Goal: Task Accomplishment & Management: Use online tool/utility

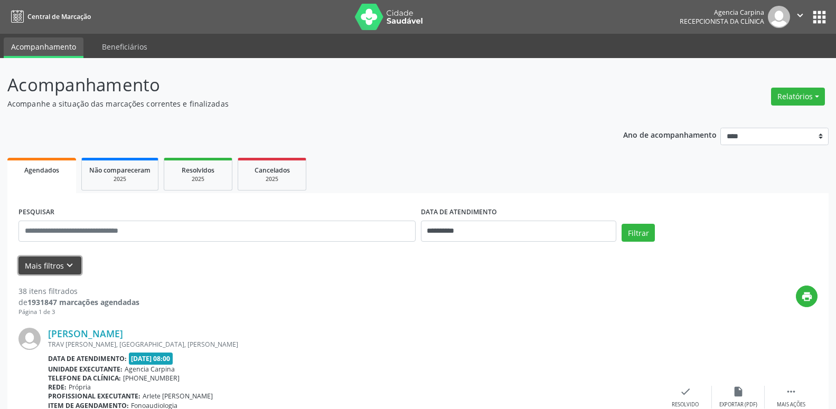
click at [69, 265] on icon "keyboard_arrow_down" at bounding box center [70, 266] width 12 height 12
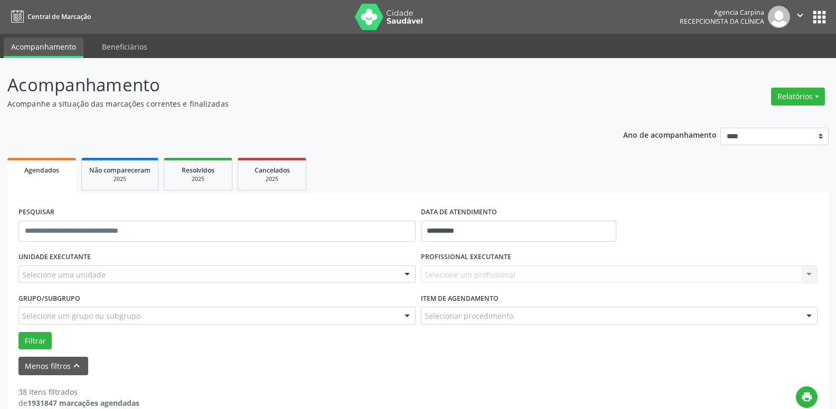
click at [405, 273] on div at bounding box center [407, 275] width 16 height 18
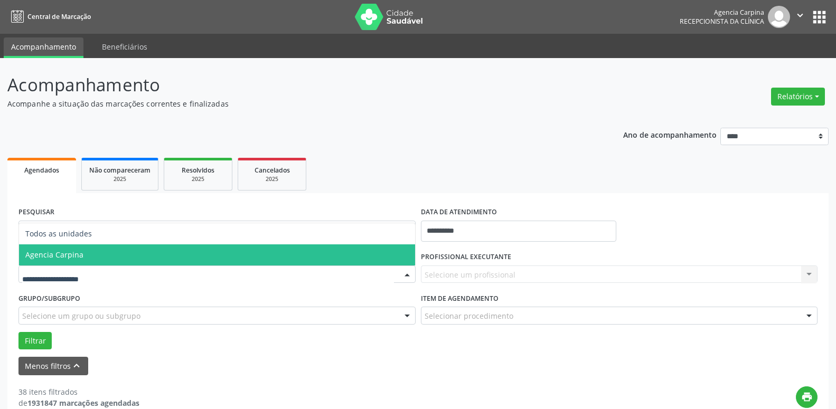
click at [238, 249] on span "Agencia Carpina" at bounding box center [217, 255] width 396 height 21
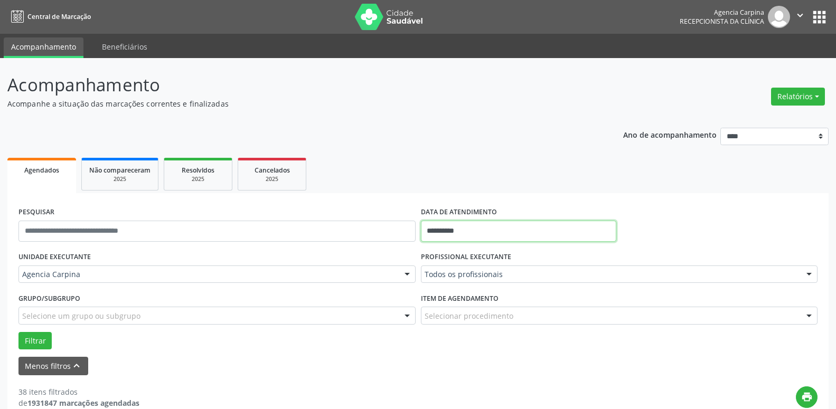
click at [430, 228] on input "**********" at bounding box center [519, 231] width 196 height 21
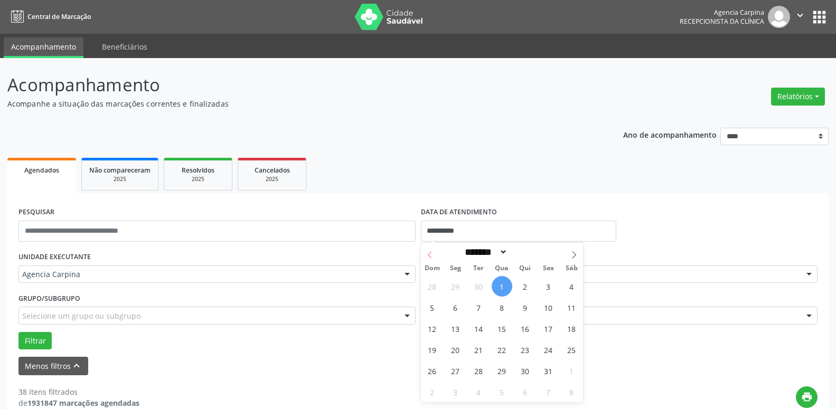
click at [431, 251] on span at bounding box center [430, 252] width 18 height 18
select select "*"
click at [546, 350] on span "26" at bounding box center [548, 350] width 21 height 21
type input "**********"
click at [546, 350] on span "26" at bounding box center [548, 350] width 21 height 21
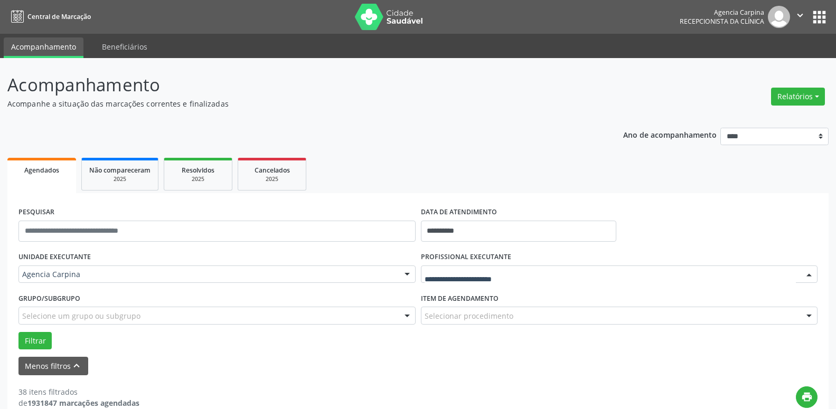
click at [807, 277] on div at bounding box center [810, 275] width 16 height 18
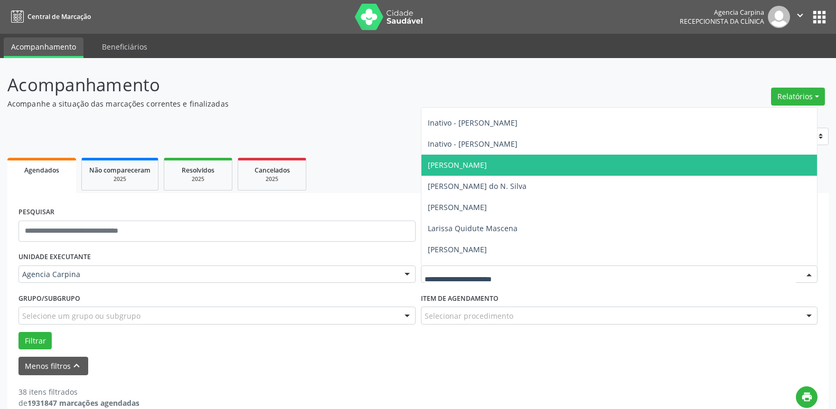
scroll to position [181, 0]
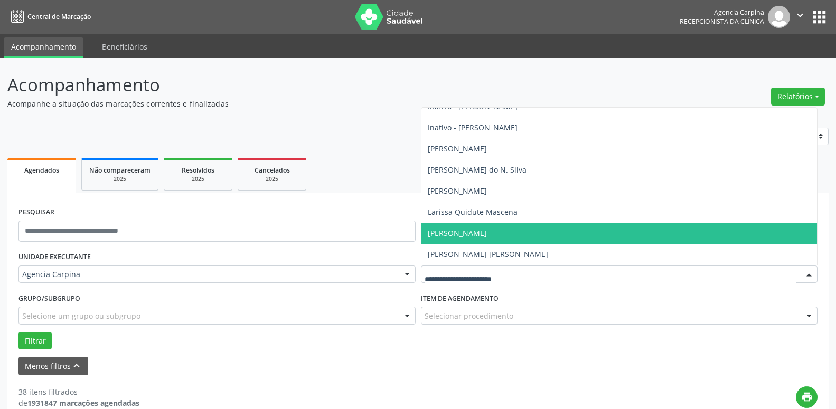
click at [572, 235] on span "[PERSON_NAME]" at bounding box center [620, 233] width 396 height 21
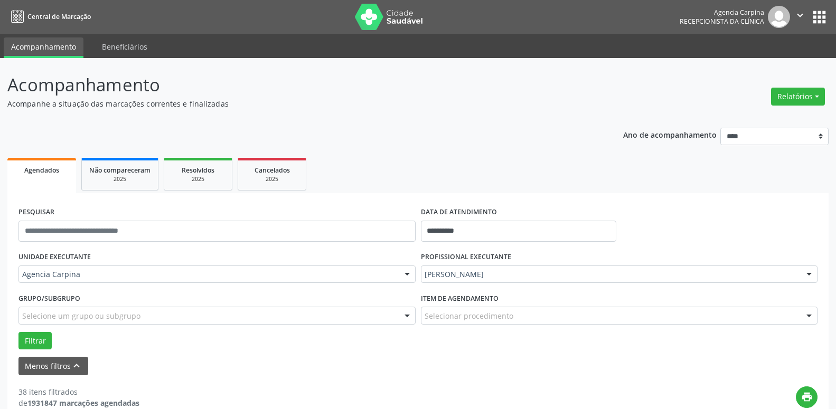
click at [809, 316] on div at bounding box center [810, 317] width 16 height 18
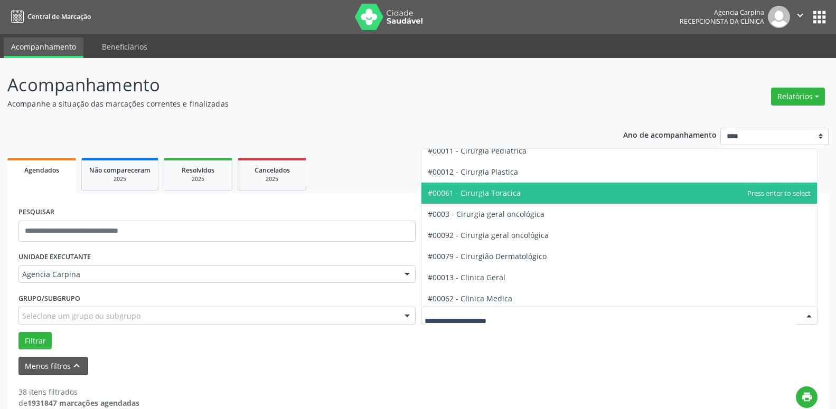
scroll to position [301, 0]
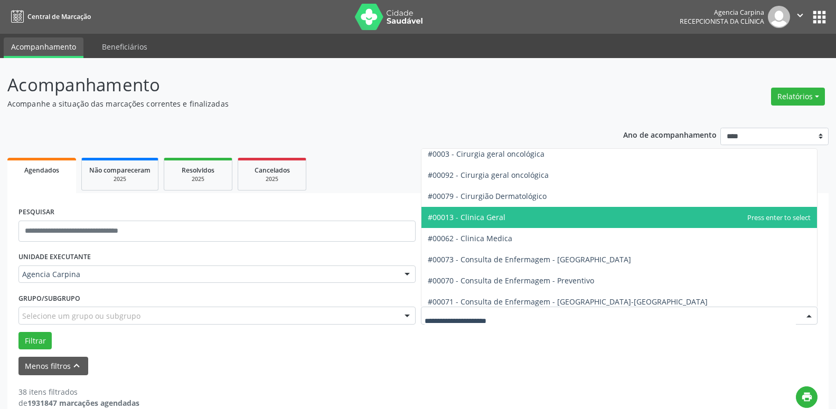
click at [572, 210] on span "#00013 - Clinica Geral" at bounding box center [620, 217] width 396 height 21
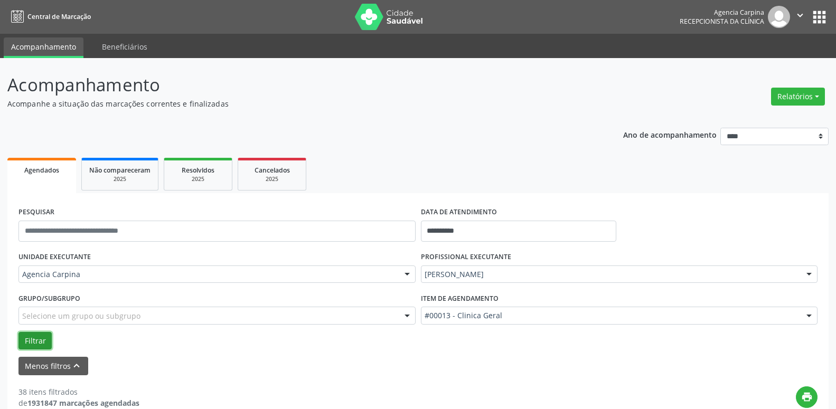
click at [41, 339] on button "Filtrar" at bounding box center [34, 341] width 33 height 18
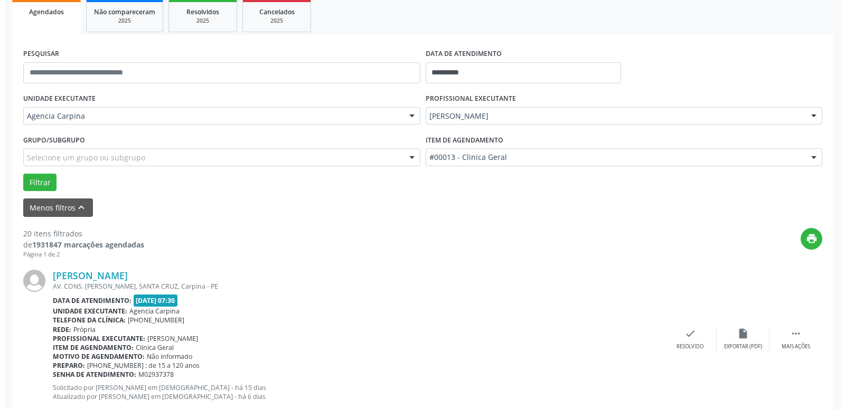
scroll to position [162, 0]
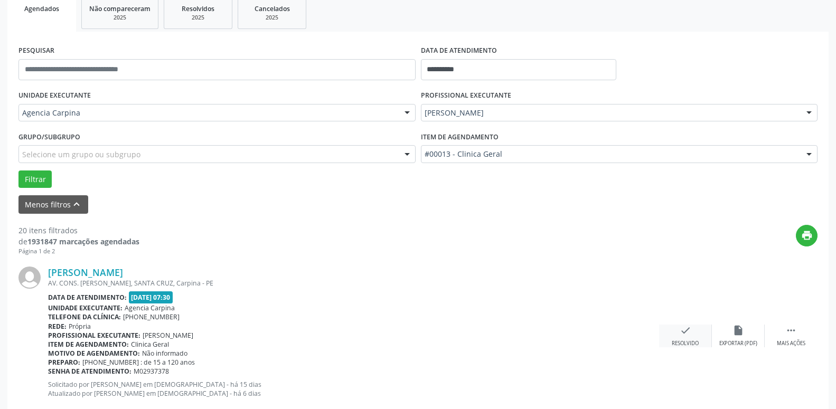
click at [676, 339] on div "check Resolvido" at bounding box center [685, 336] width 53 height 23
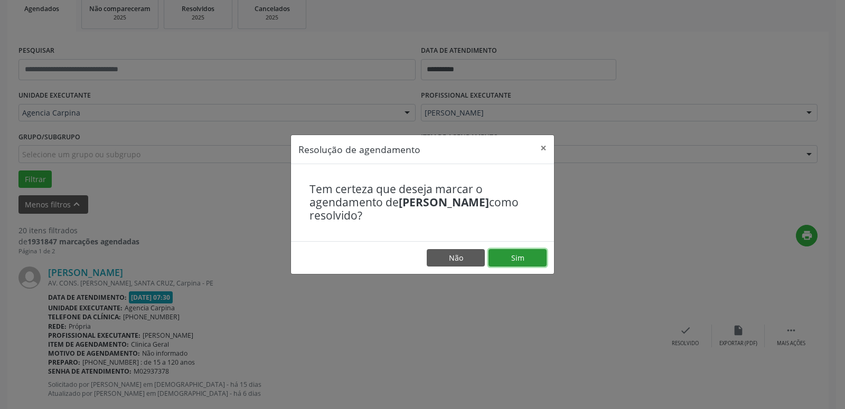
click at [518, 256] on button "Sim" at bounding box center [518, 258] width 58 height 18
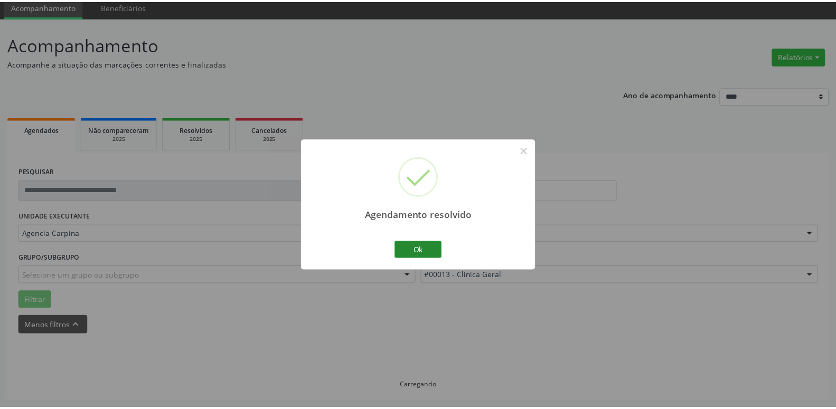
scroll to position [41, 0]
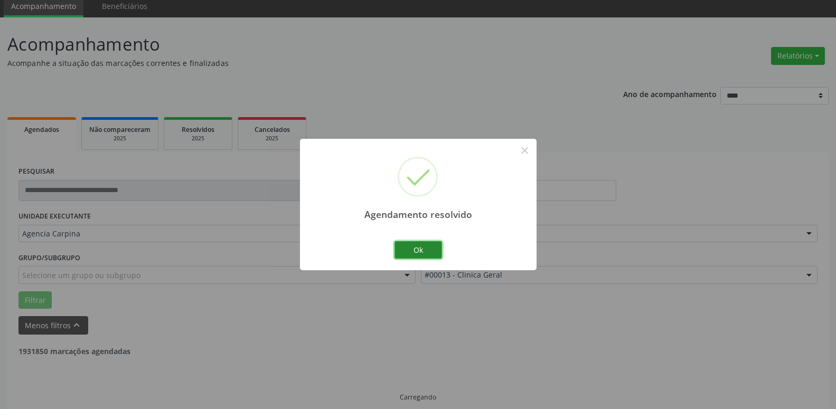
click at [420, 251] on button "Ok" at bounding box center [419, 250] width 48 height 18
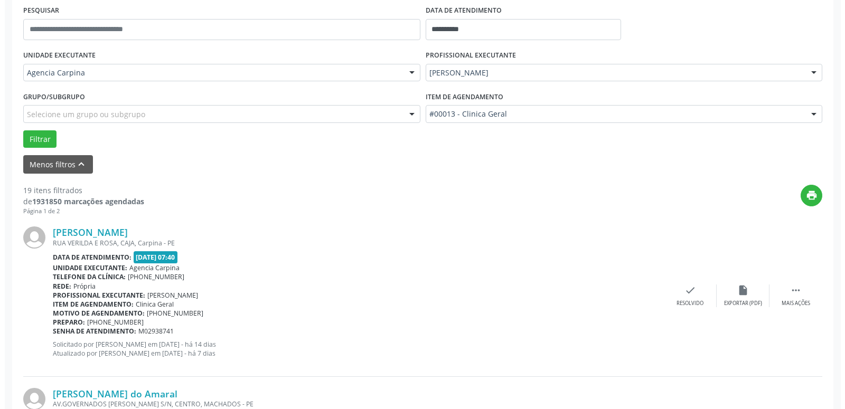
scroll to position [202, 0]
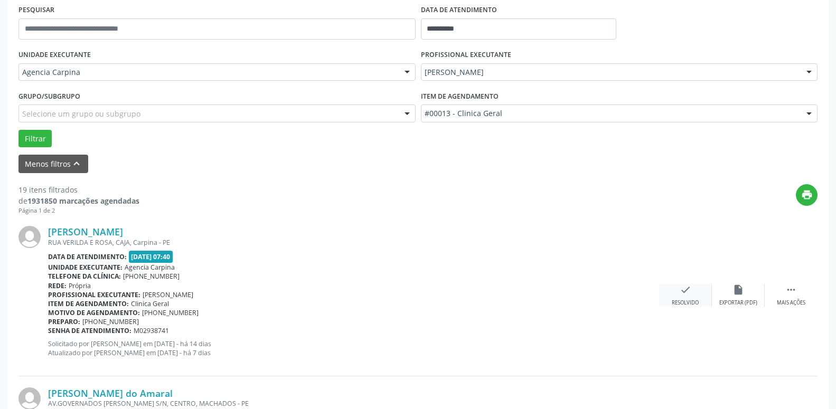
click at [678, 291] on div "check Resolvido" at bounding box center [685, 295] width 53 height 23
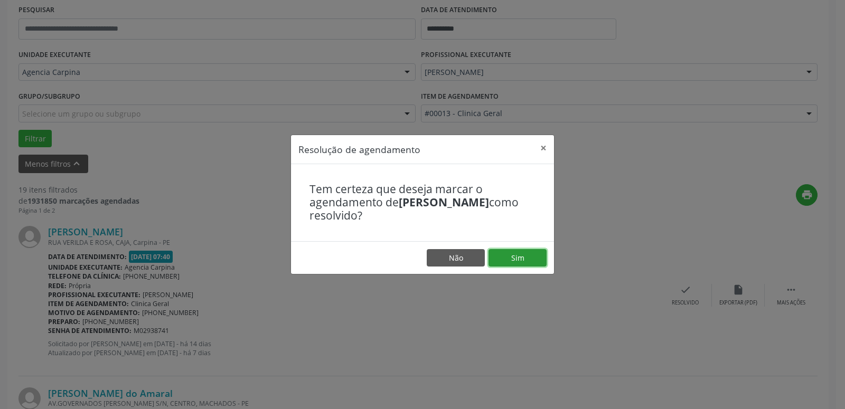
click at [528, 259] on button "Sim" at bounding box center [518, 258] width 58 height 18
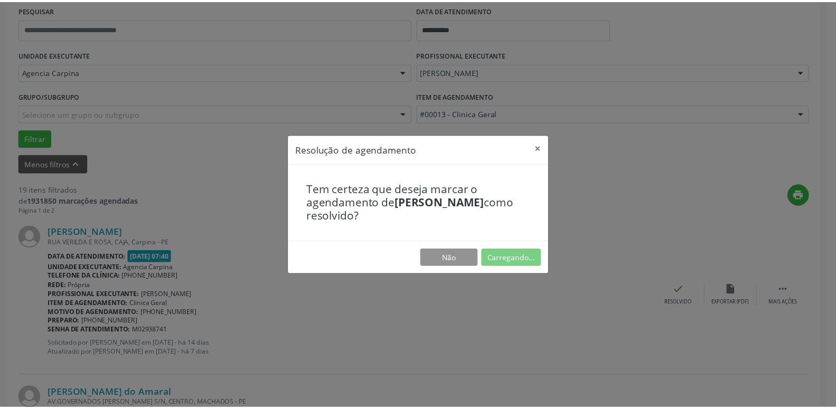
scroll to position [41, 0]
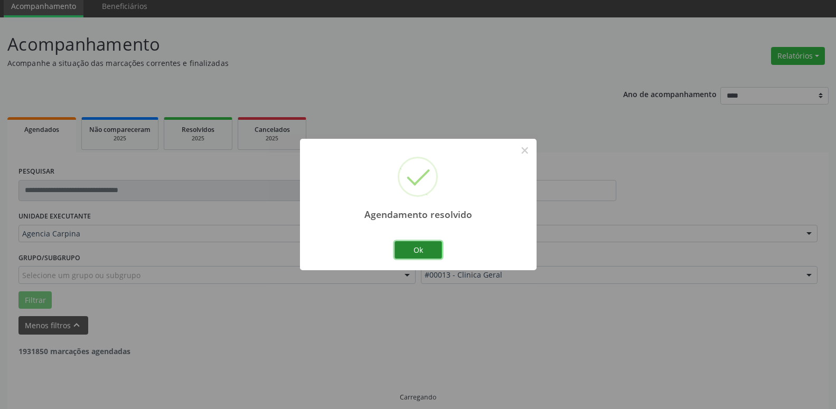
click at [425, 253] on button "Ok" at bounding box center [419, 250] width 48 height 18
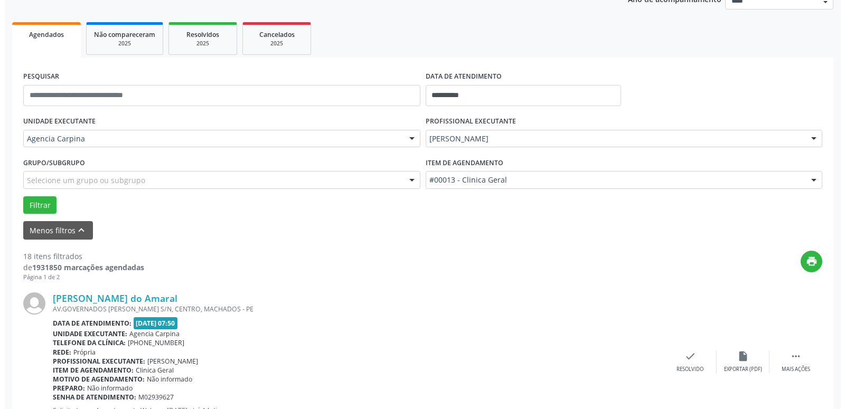
scroll to position [202, 0]
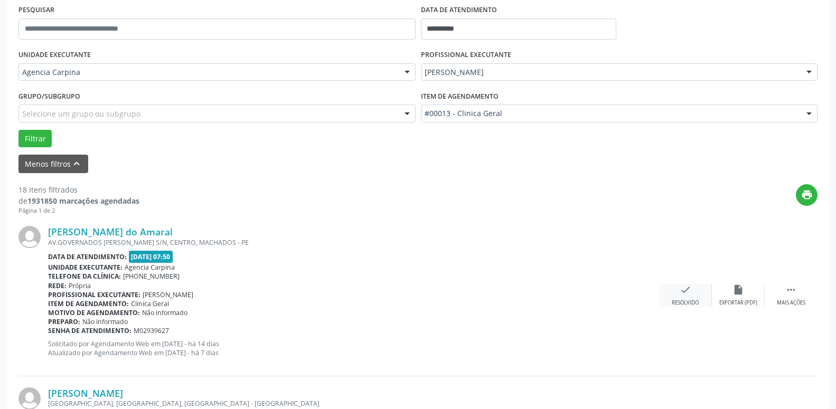
click at [677, 297] on div "check Resolvido" at bounding box center [685, 295] width 53 height 23
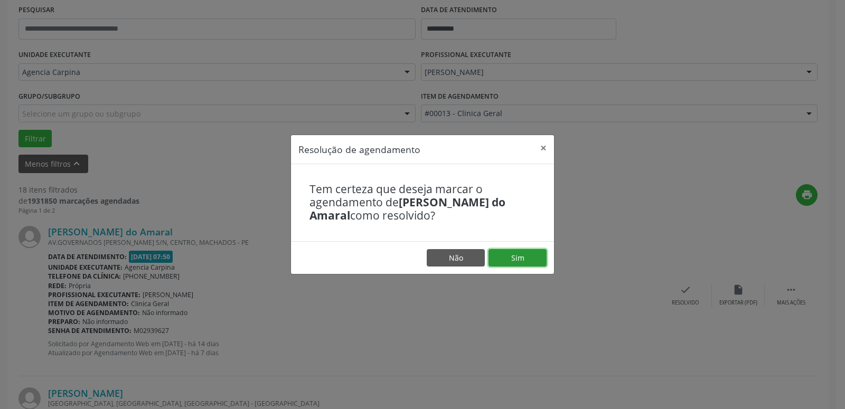
click at [518, 258] on button "Sim" at bounding box center [518, 258] width 58 height 18
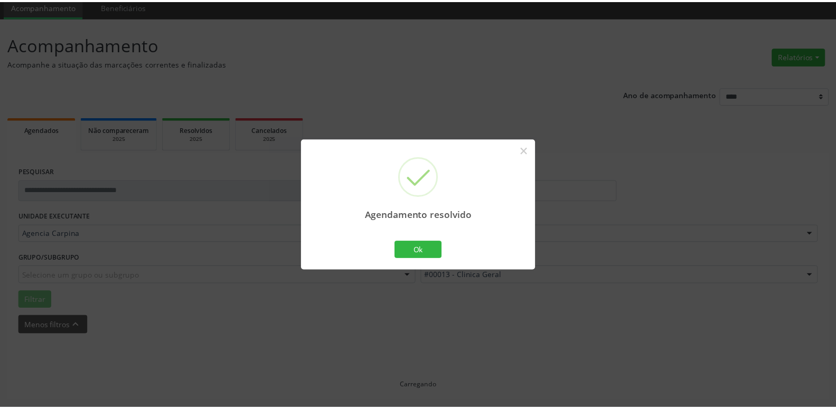
scroll to position [41, 0]
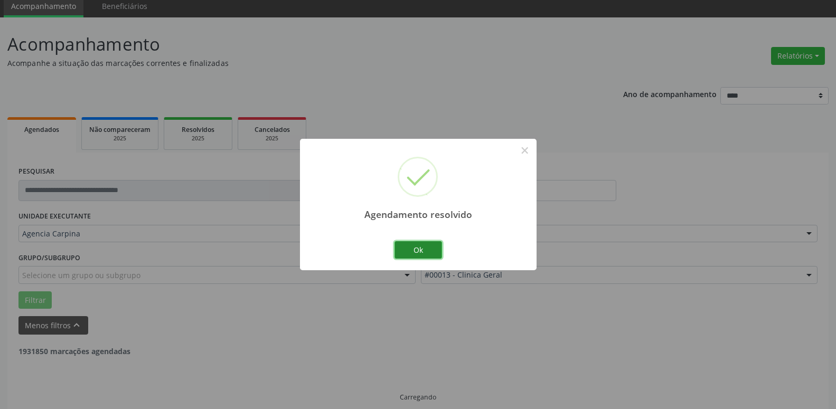
click at [435, 252] on button "Ok" at bounding box center [419, 250] width 48 height 18
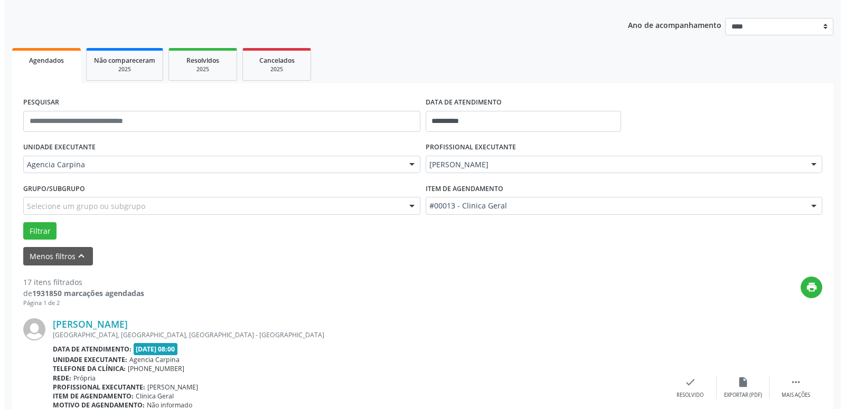
scroll to position [148, 0]
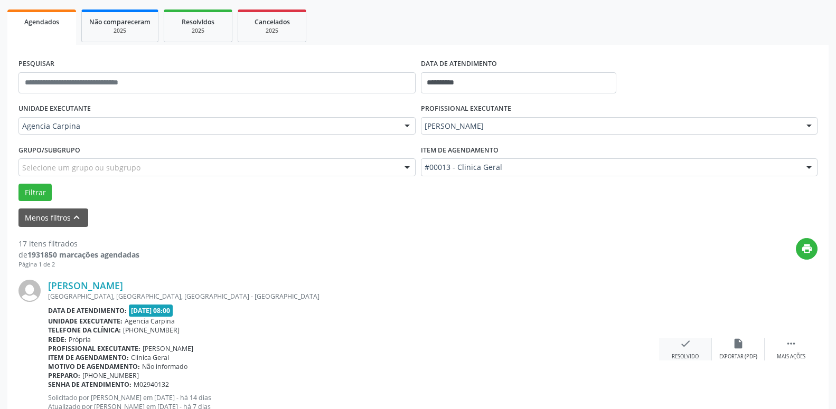
click at [679, 345] on div "check Resolvido" at bounding box center [685, 349] width 53 height 23
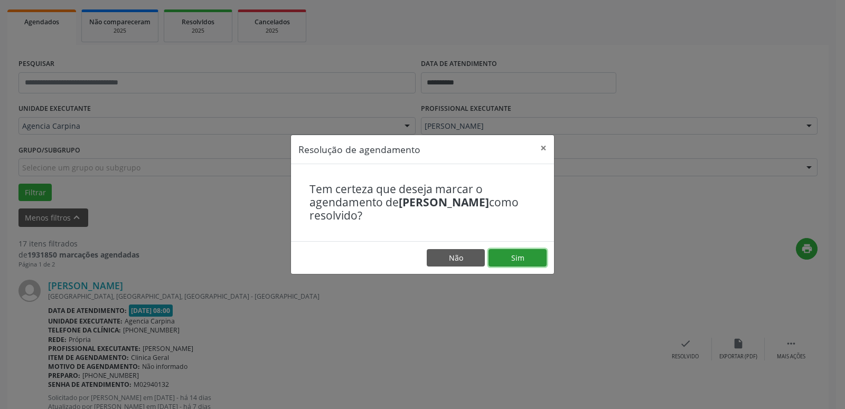
click at [532, 260] on button "Sim" at bounding box center [518, 258] width 58 height 18
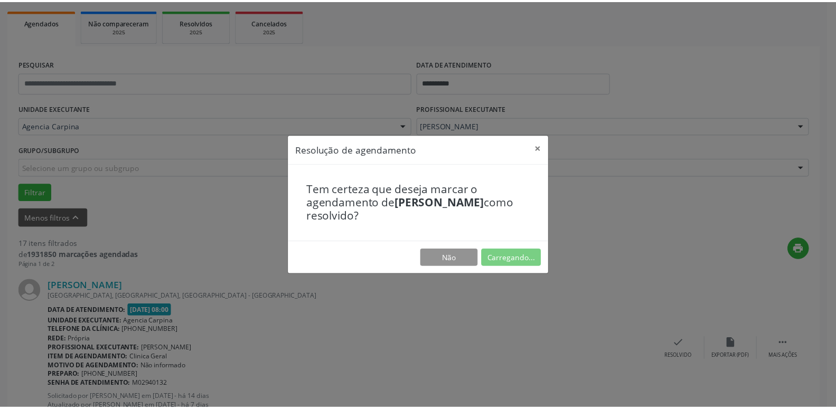
scroll to position [41, 0]
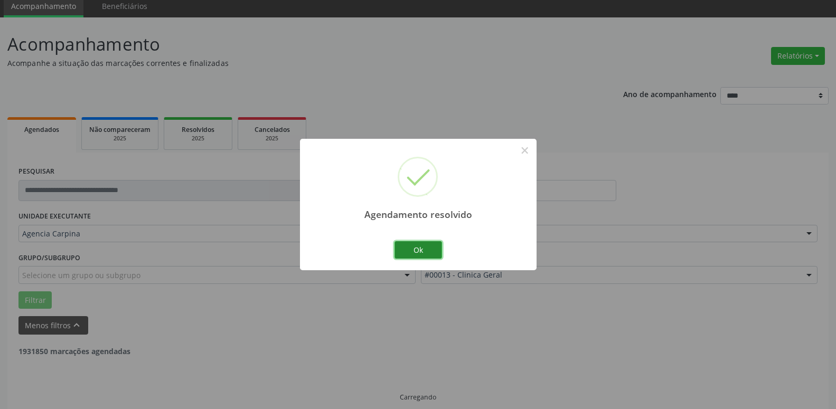
click at [434, 251] on button "Ok" at bounding box center [419, 250] width 48 height 18
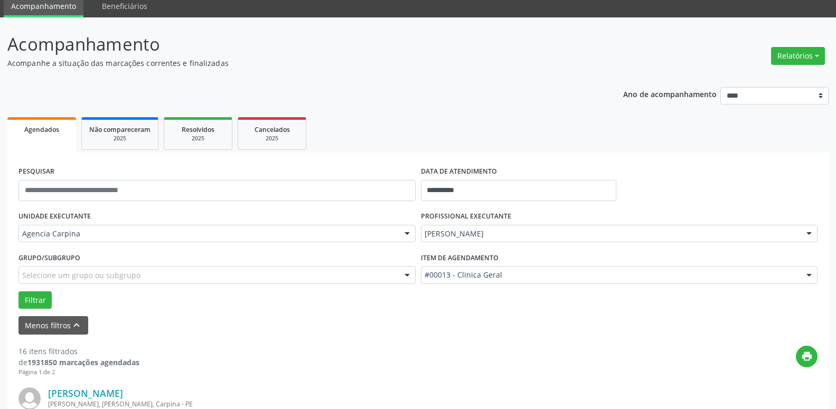
scroll to position [202, 0]
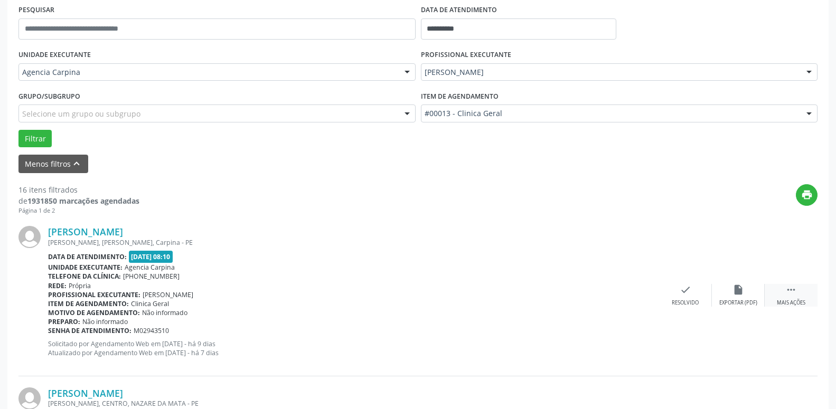
click at [792, 291] on icon "" at bounding box center [792, 290] width 12 height 12
click at [737, 291] on icon "alarm_off" at bounding box center [739, 290] width 12 height 12
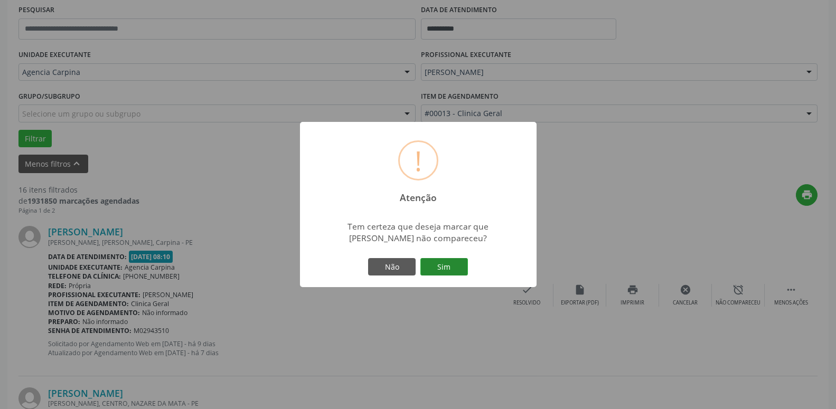
click at [448, 265] on button "Sim" at bounding box center [445, 267] width 48 height 18
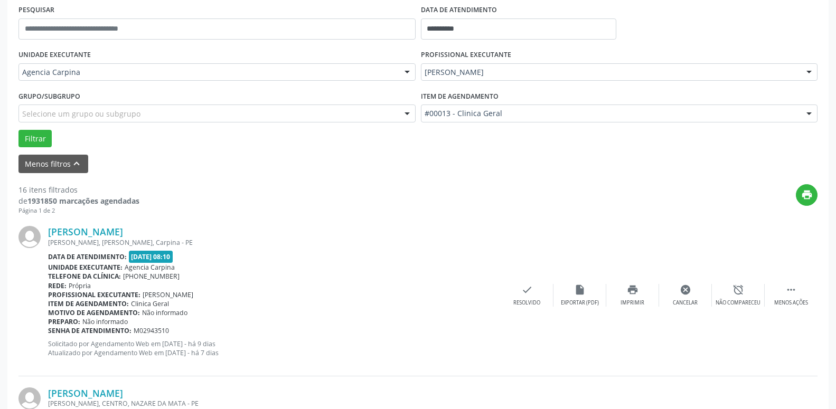
scroll to position [52, 0]
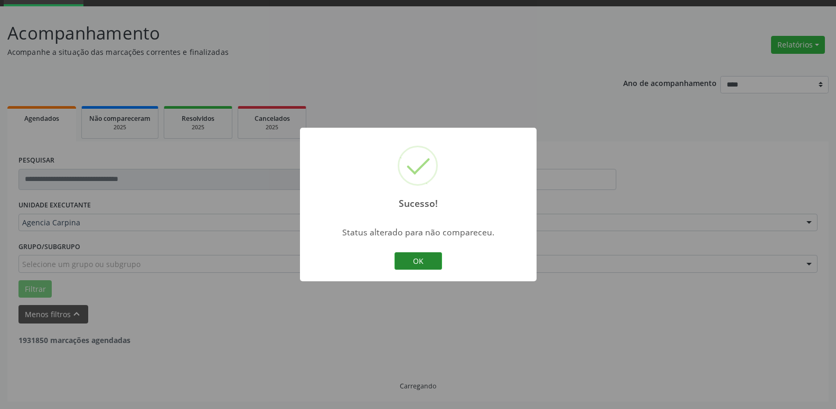
click at [414, 258] on button "OK" at bounding box center [419, 262] width 48 height 18
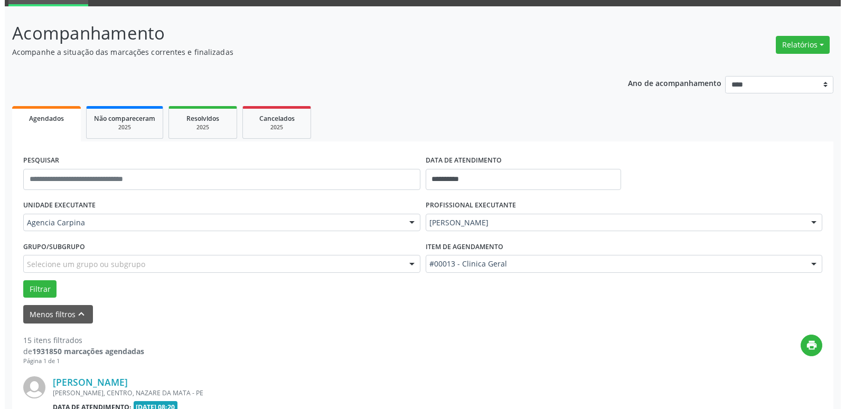
scroll to position [160, 0]
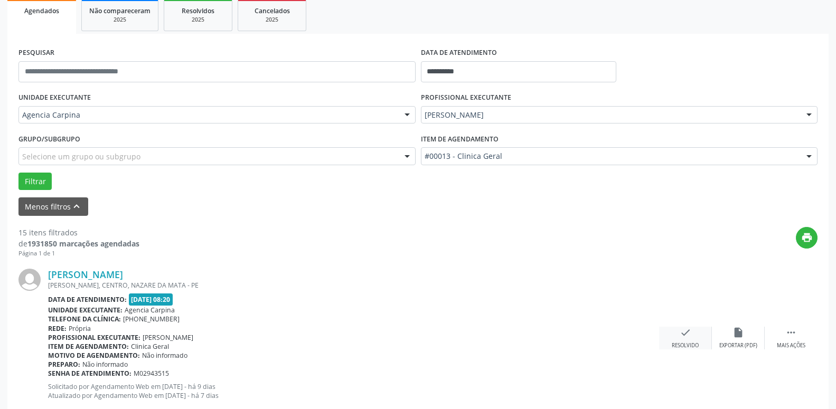
click at [687, 334] on icon "check" at bounding box center [686, 333] width 12 height 12
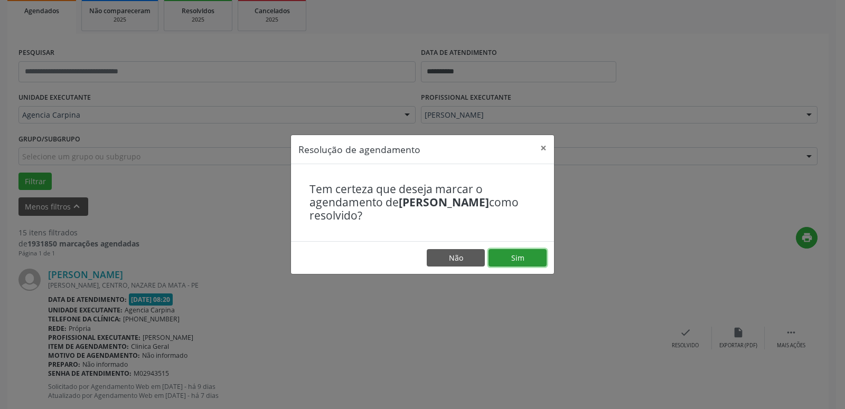
click at [521, 256] on button "Sim" at bounding box center [518, 258] width 58 height 18
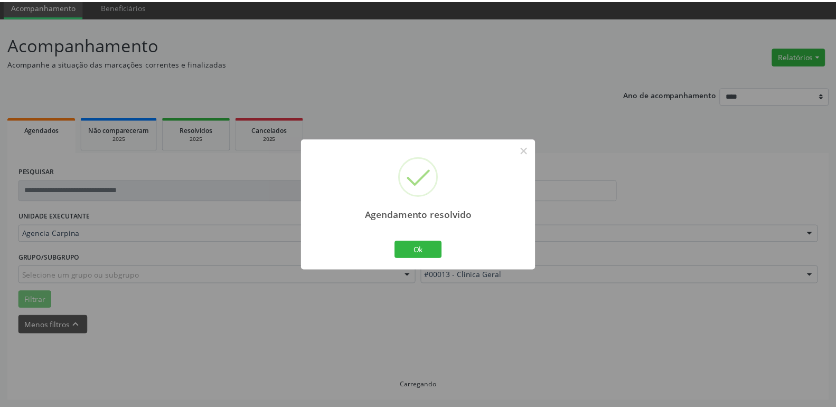
scroll to position [41, 0]
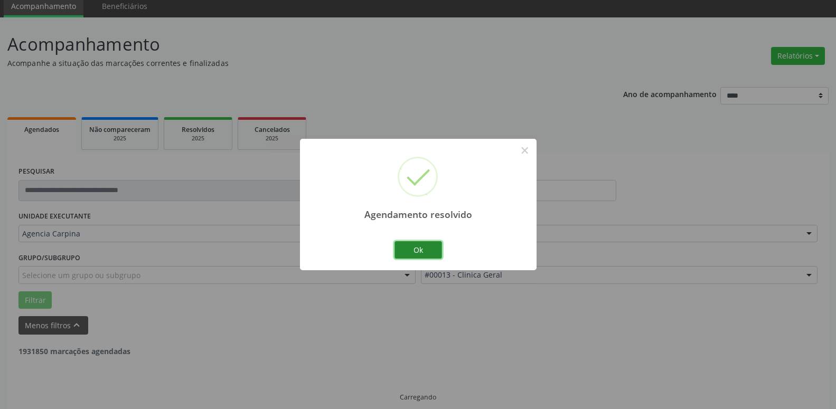
click at [417, 250] on button "Ok" at bounding box center [419, 250] width 48 height 18
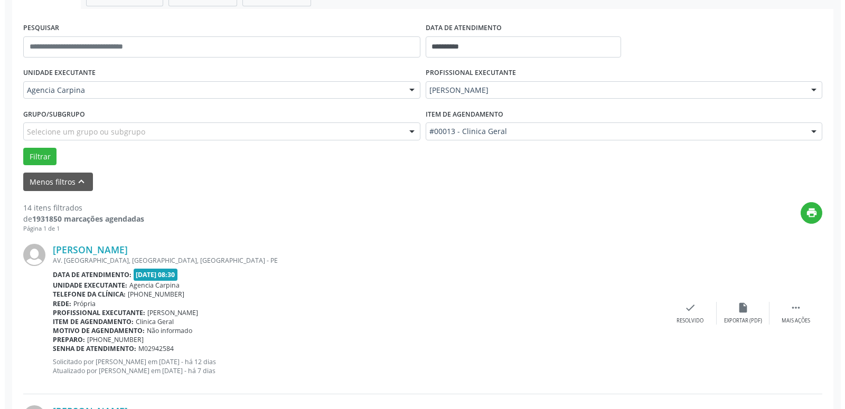
scroll to position [202, 0]
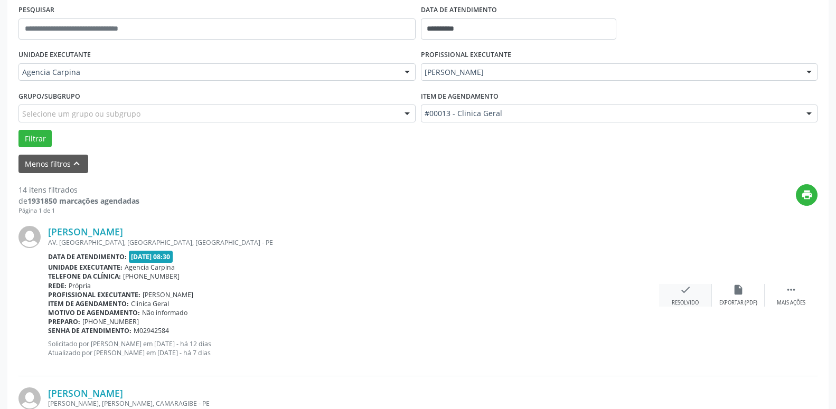
click at [682, 295] on icon "check" at bounding box center [686, 290] width 12 height 12
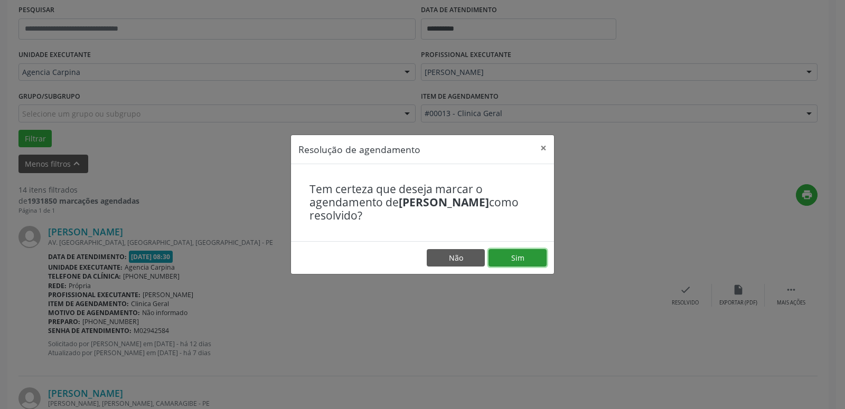
click at [530, 266] on button "Sim" at bounding box center [518, 258] width 58 height 18
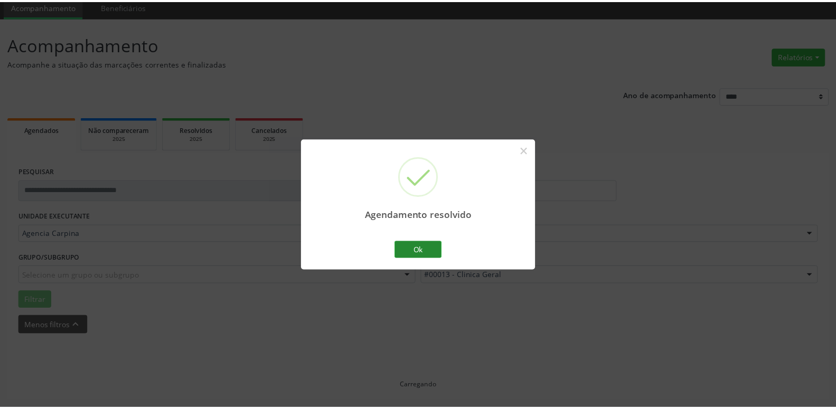
scroll to position [41, 0]
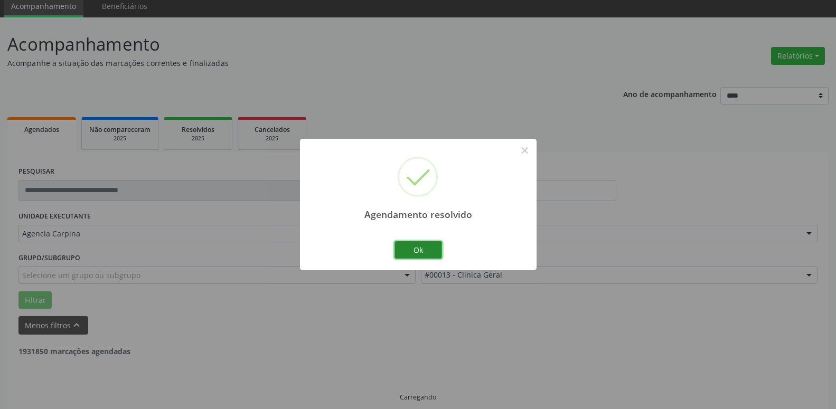
click at [414, 256] on button "Ok" at bounding box center [419, 250] width 48 height 18
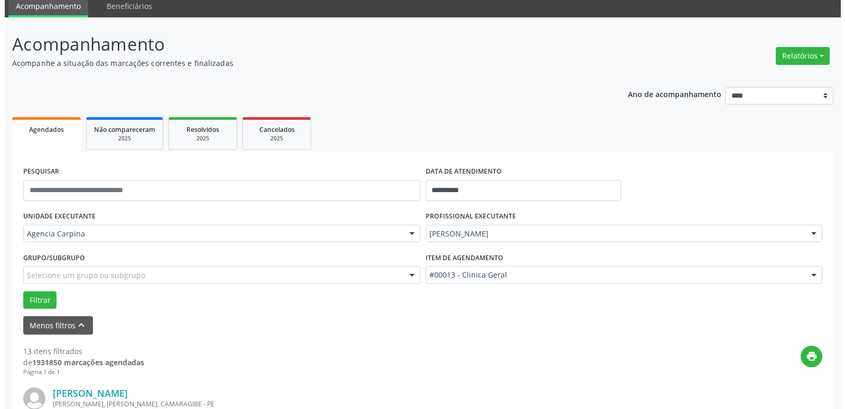
scroll to position [148, 0]
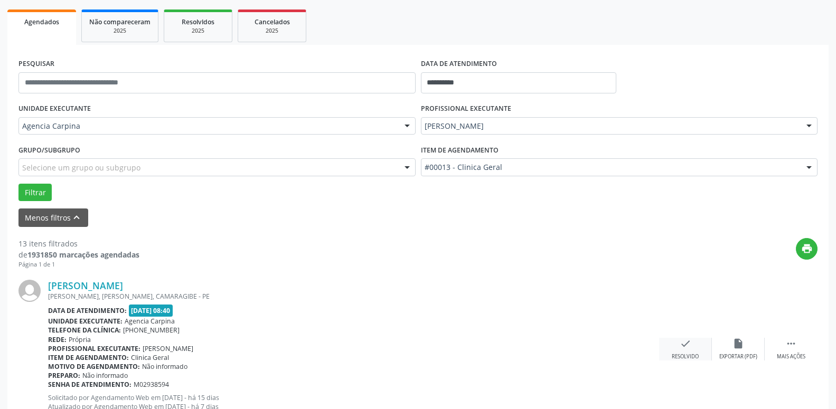
click at [679, 347] on div "check Resolvido" at bounding box center [685, 349] width 53 height 23
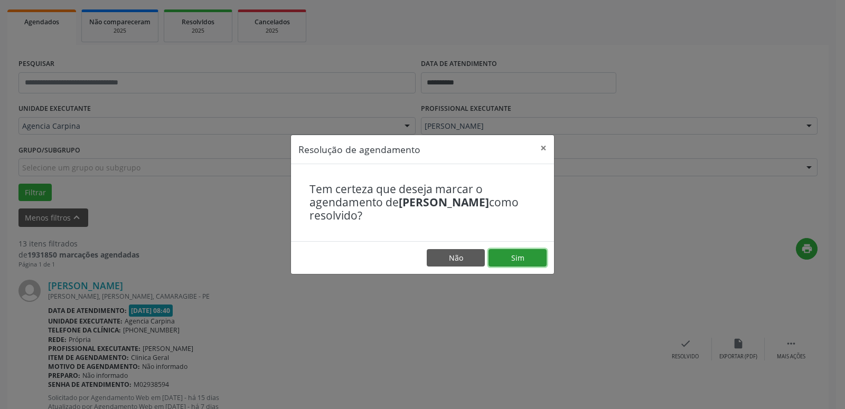
click at [524, 260] on button "Sim" at bounding box center [518, 258] width 58 height 18
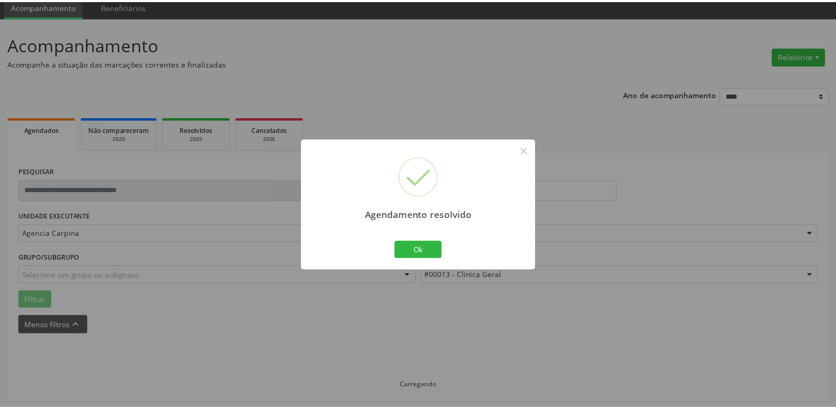
scroll to position [41, 0]
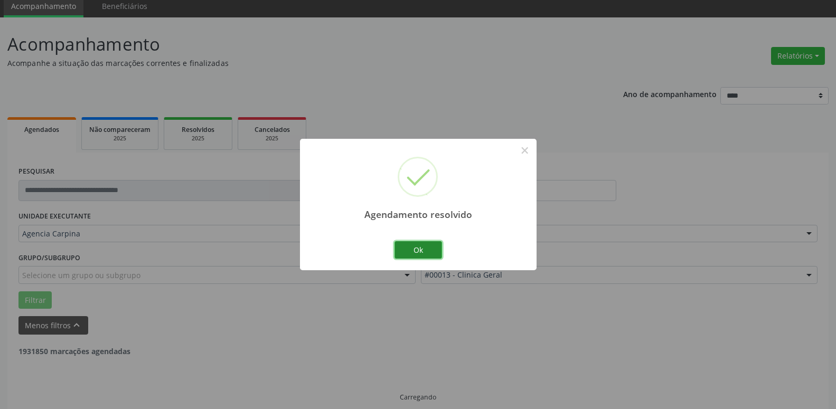
click at [417, 249] on button "Ok" at bounding box center [419, 250] width 48 height 18
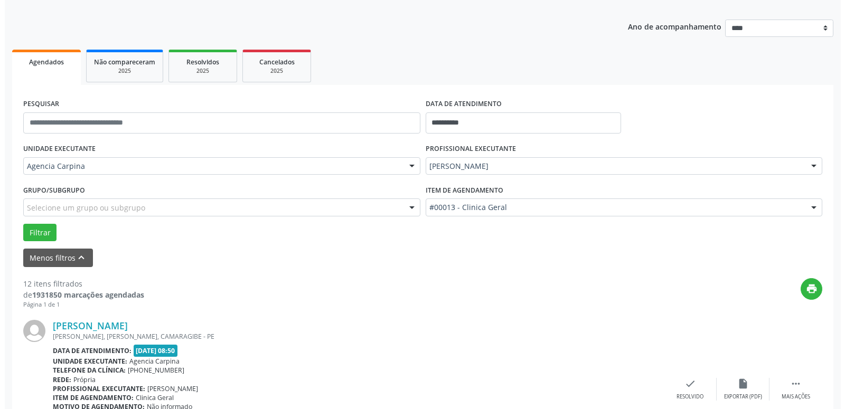
scroll to position [148, 0]
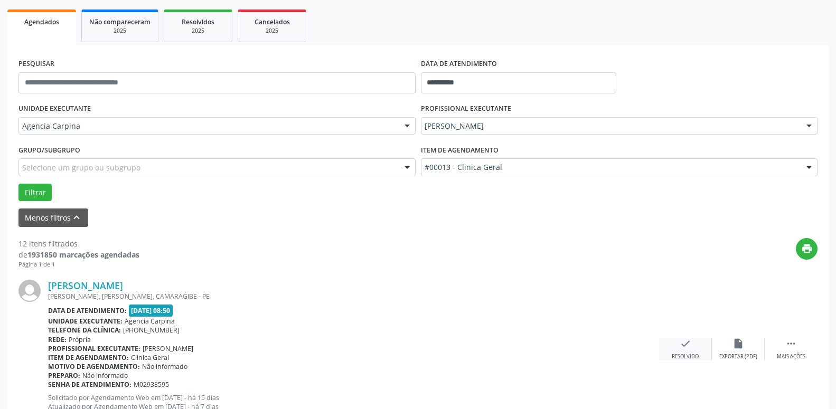
click at [684, 344] on icon "check" at bounding box center [686, 344] width 12 height 12
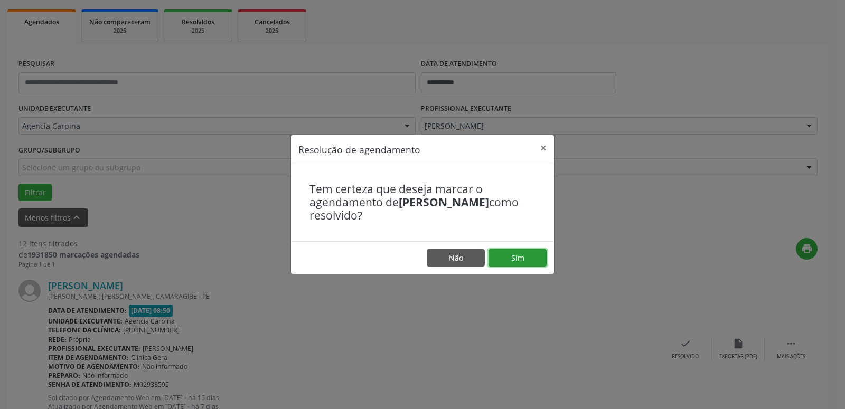
click at [538, 261] on button "Sim" at bounding box center [518, 258] width 58 height 18
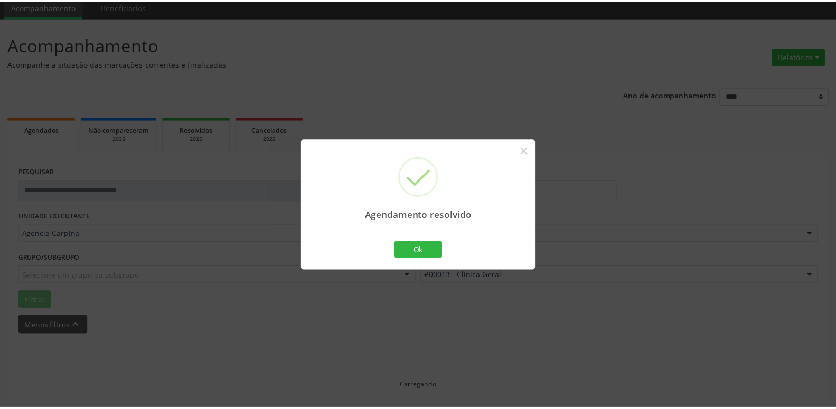
scroll to position [41, 0]
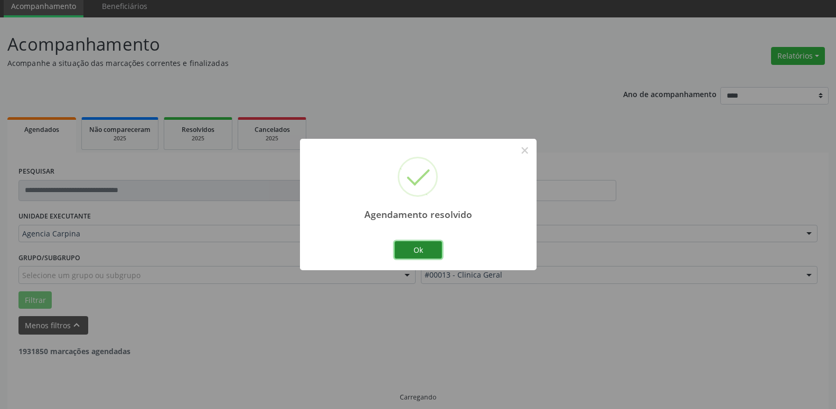
click at [434, 249] on button "Ok" at bounding box center [419, 250] width 48 height 18
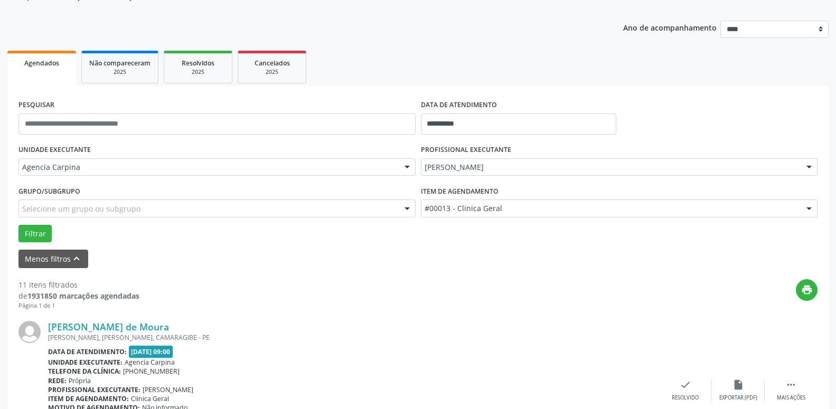
scroll to position [148, 0]
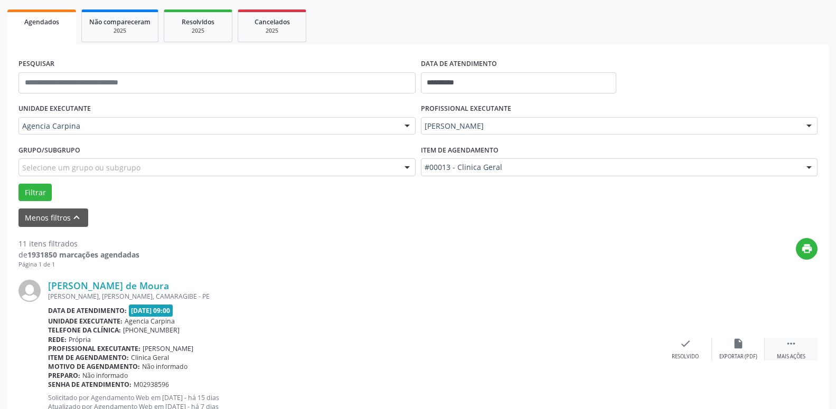
click at [793, 342] on icon "" at bounding box center [792, 344] width 12 height 12
click at [737, 349] on icon "alarm_off" at bounding box center [739, 344] width 12 height 12
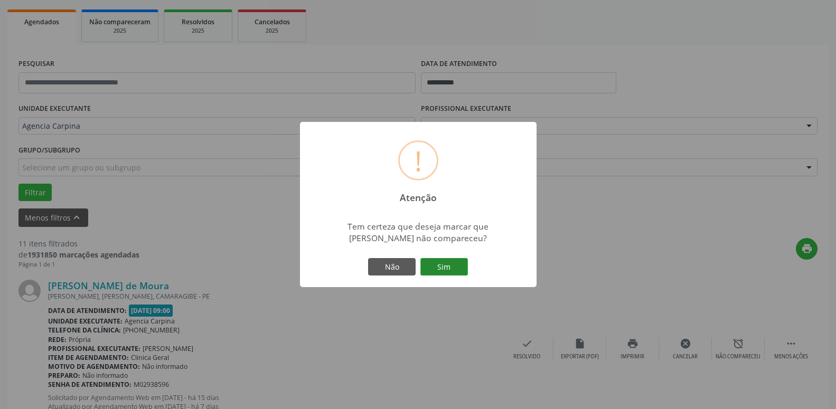
click at [458, 268] on button "Sim" at bounding box center [445, 267] width 48 height 18
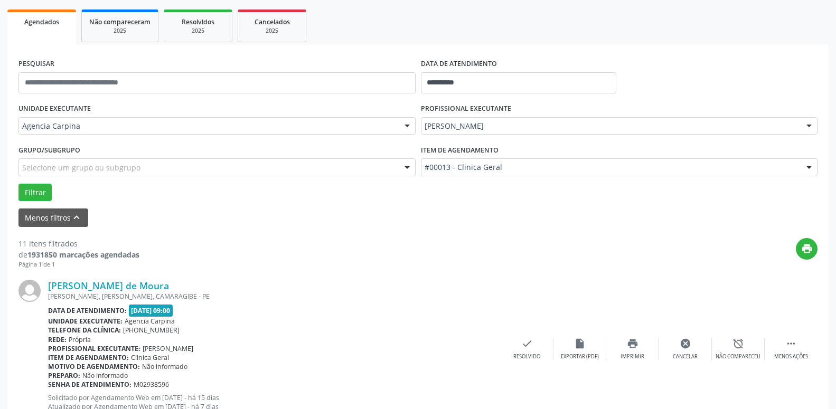
scroll to position [52, 0]
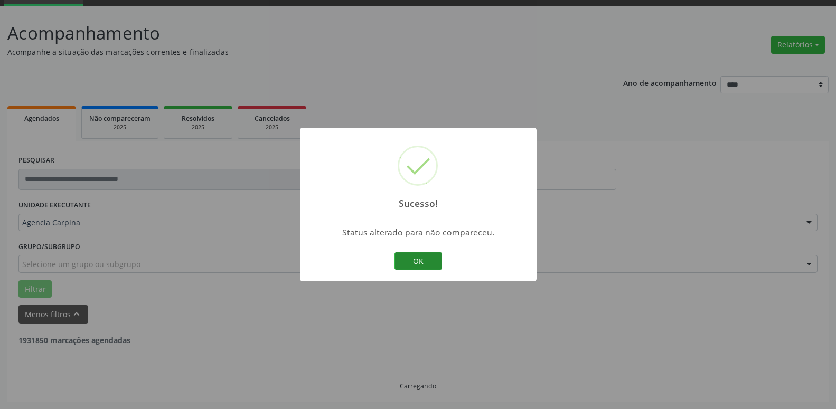
click at [415, 266] on button "OK" at bounding box center [419, 262] width 48 height 18
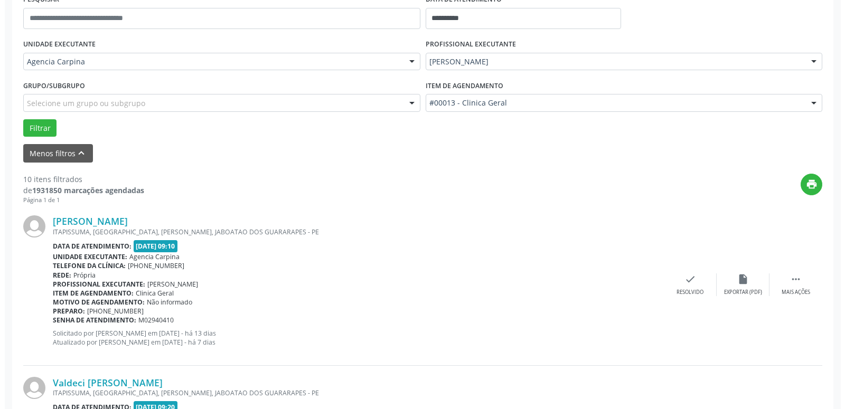
scroll to position [213, 0]
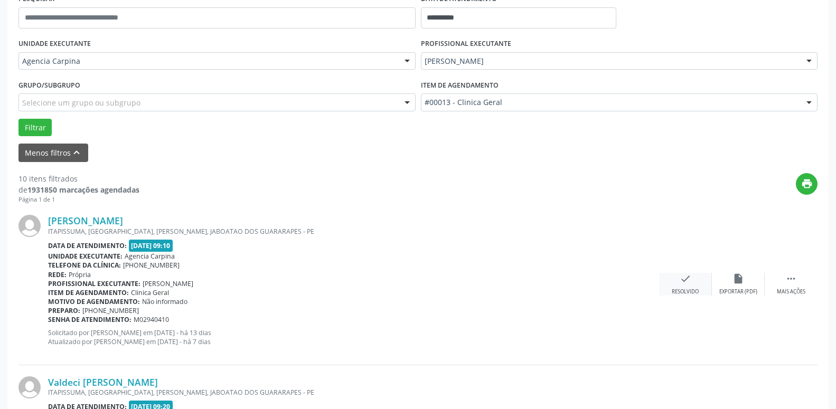
click at [683, 280] on icon "check" at bounding box center [686, 279] width 12 height 12
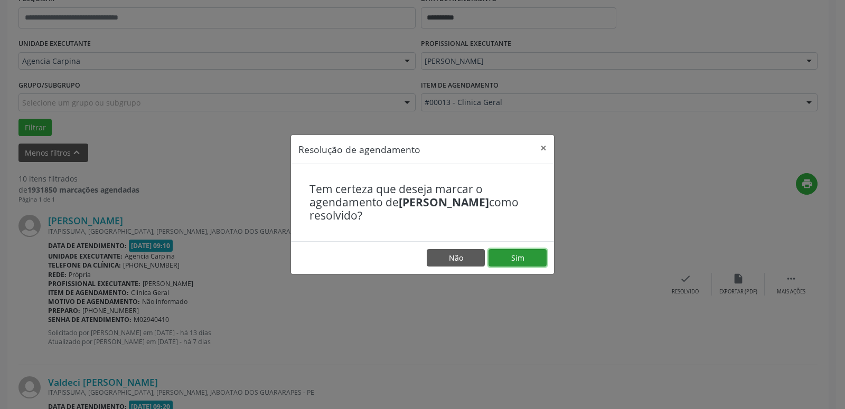
click at [528, 262] on button "Sim" at bounding box center [518, 258] width 58 height 18
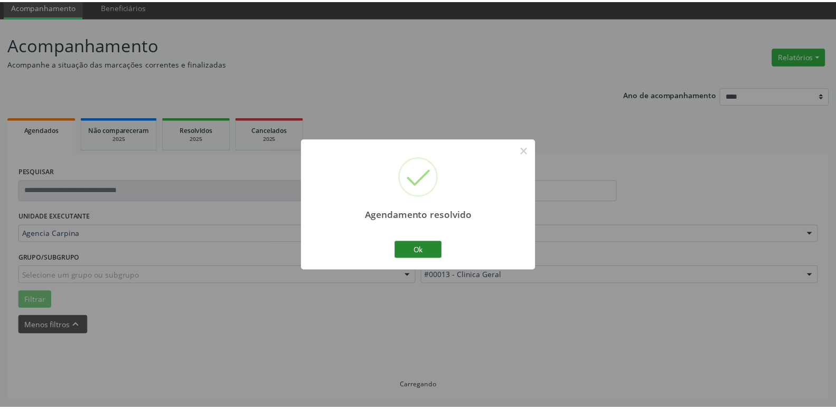
scroll to position [41, 0]
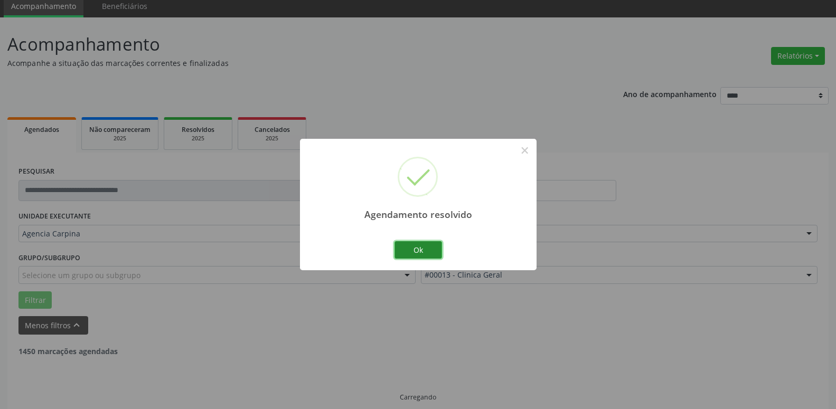
click at [434, 254] on button "Ok" at bounding box center [419, 250] width 48 height 18
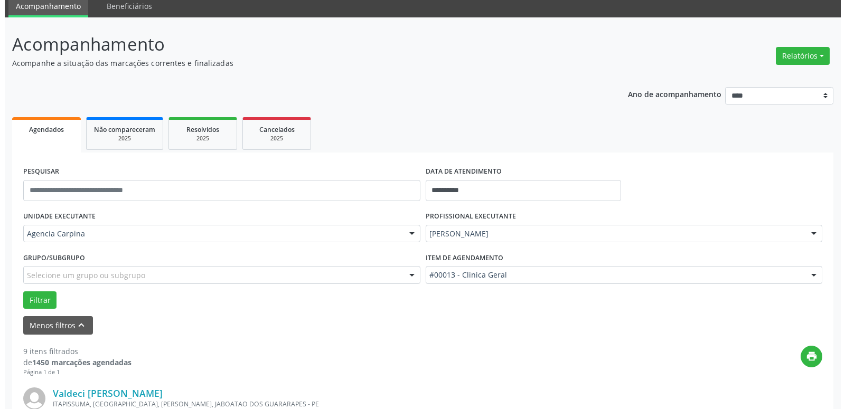
scroll to position [148, 0]
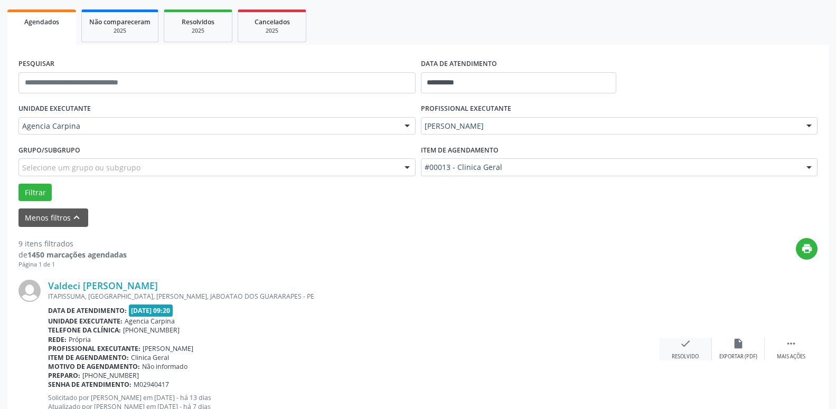
click at [687, 348] on icon "check" at bounding box center [686, 344] width 12 height 12
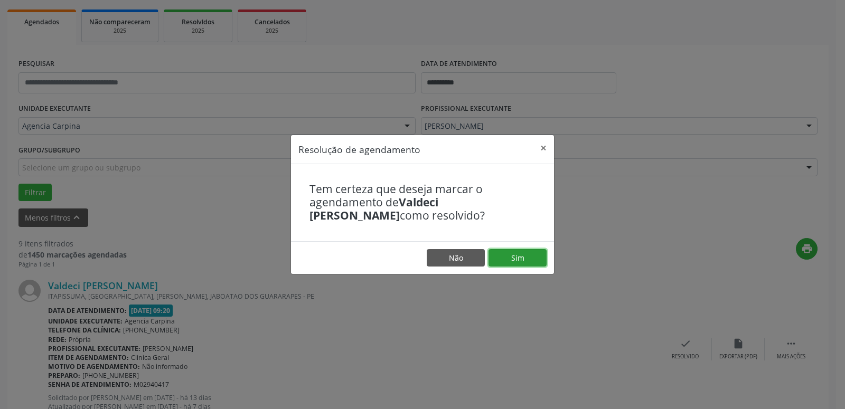
click at [504, 260] on button "Sim" at bounding box center [518, 258] width 58 height 18
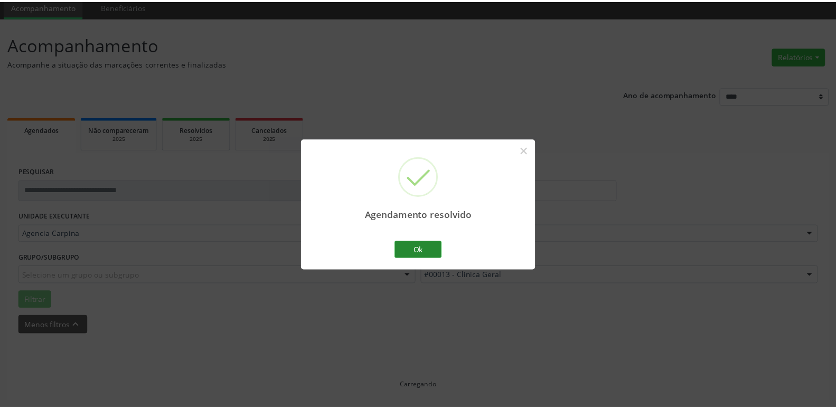
scroll to position [41, 0]
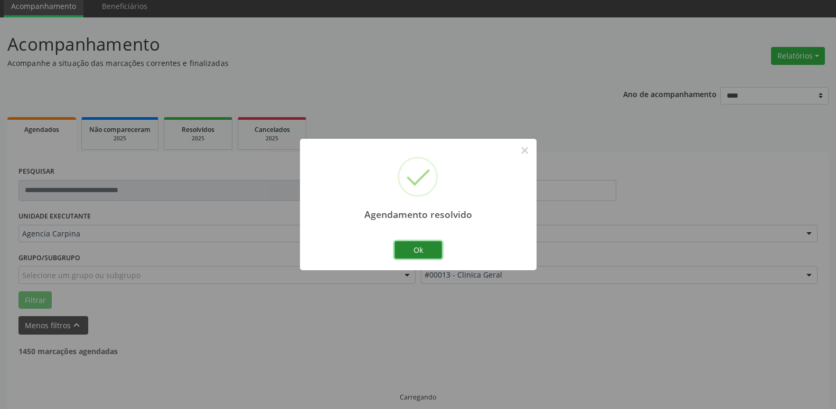
click at [432, 251] on button "Ok" at bounding box center [419, 250] width 48 height 18
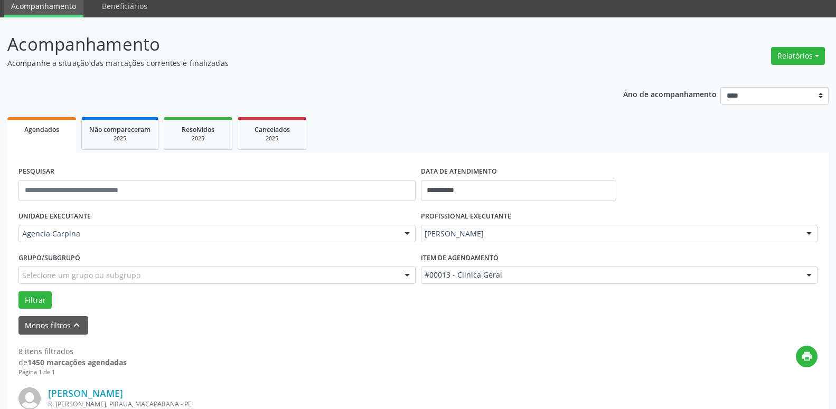
scroll to position [202, 0]
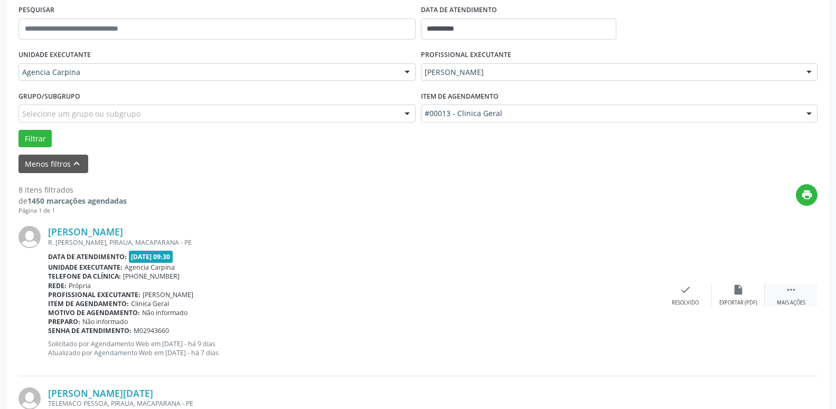
click at [789, 292] on icon "" at bounding box center [792, 290] width 12 height 12
click at [731, 290] on div "alarm_off Não compareceu" at bounding box center [738, 295] width 53 height 23
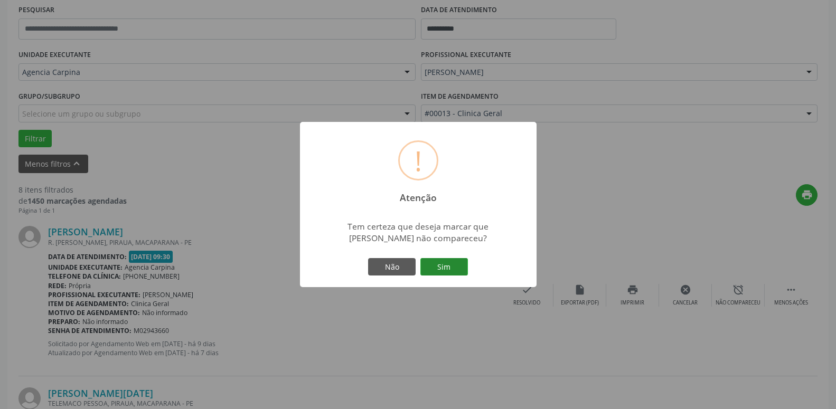
click at [451, 266] on button "Sim" at bounding box center [445, 267] width 48 height 18
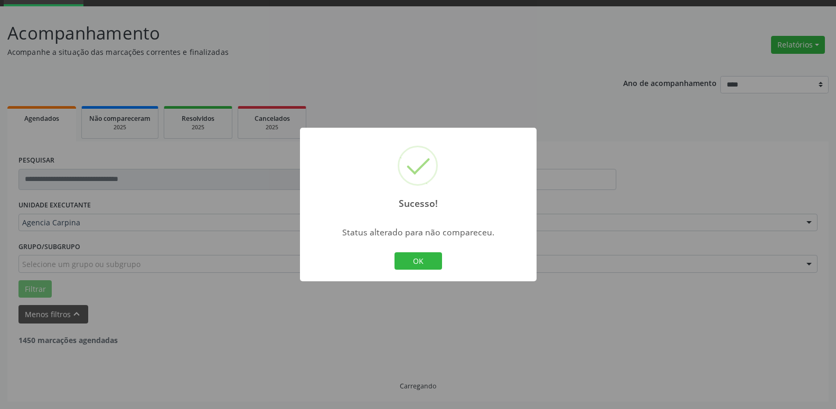
scroll to position [52, 0]
click at [426, 259] on button "OK" at bounding box center [419, 262] width 48 height 18
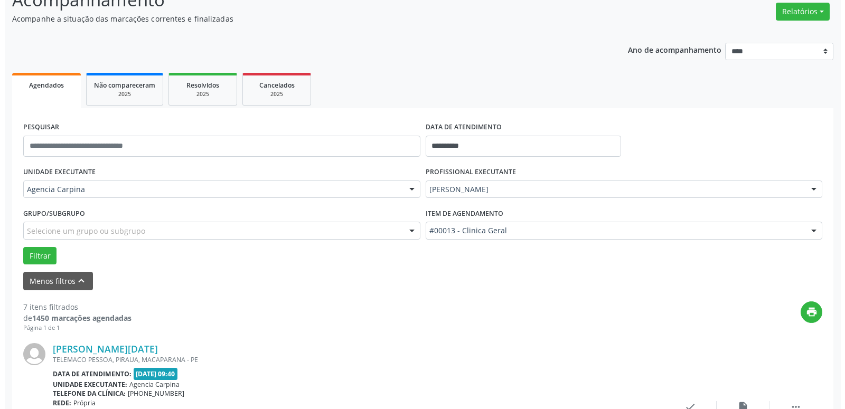
scroll to position [106, 0]
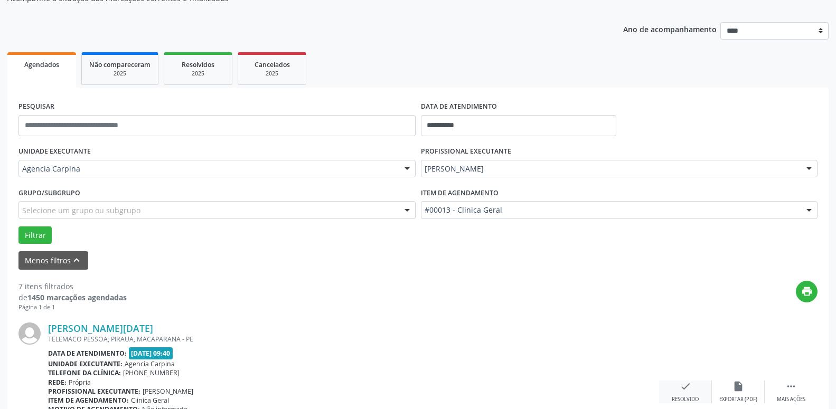
click at [685, 393] on icon "check" at bounding box center [686, 387] width 12 height 12
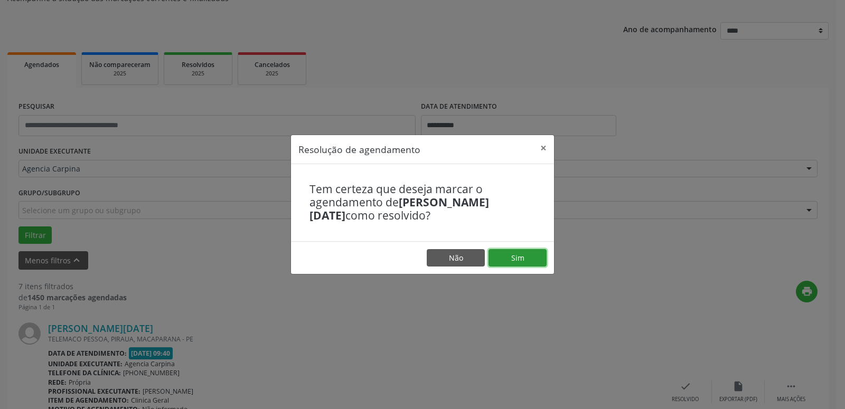
click at [519, 256] on button "Sim" at bounding box center [518, 258] width 58 height 18
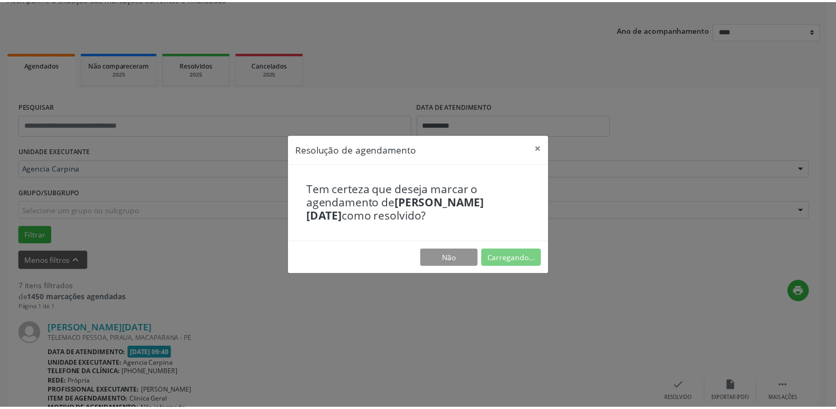
scroll to position [41, 0]
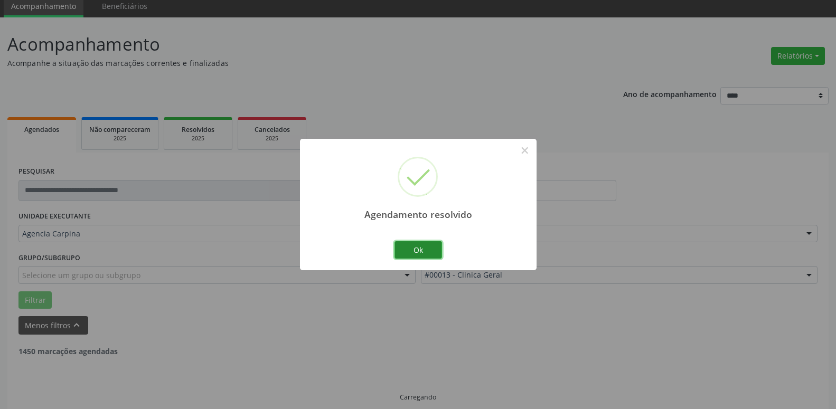
click at [425, 252] on button "Ok" at bounding box center [419, 250] width 48 height 18
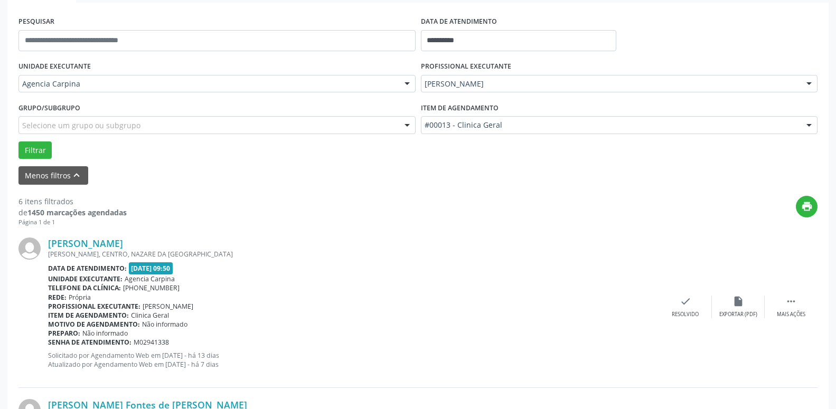
scroll to position [202, 0]
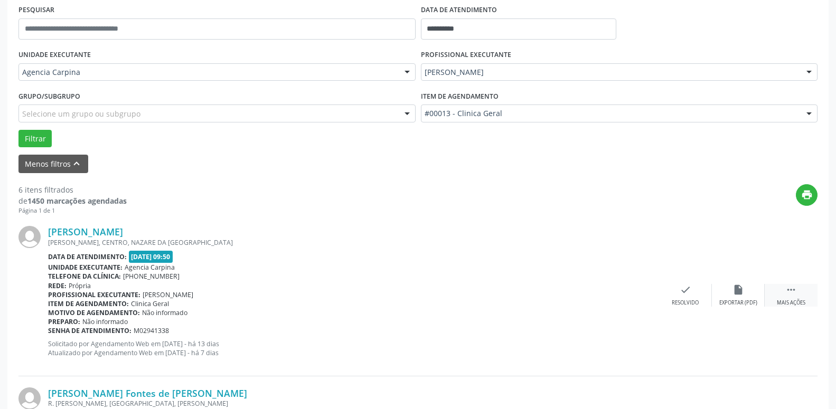
click at [794, 289] on icon "" at bounding box center [792, 290] width 12 height 12
click at [740, 291] on icon "alarm_off" at bounding box center [739, 290] width 12 height 12
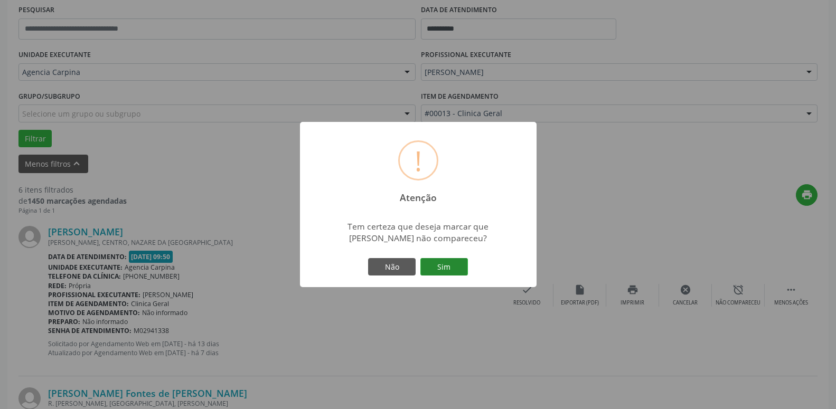
click at [451, 271] on button "Sim" at bounding box center [445, 267] width 48 height 18
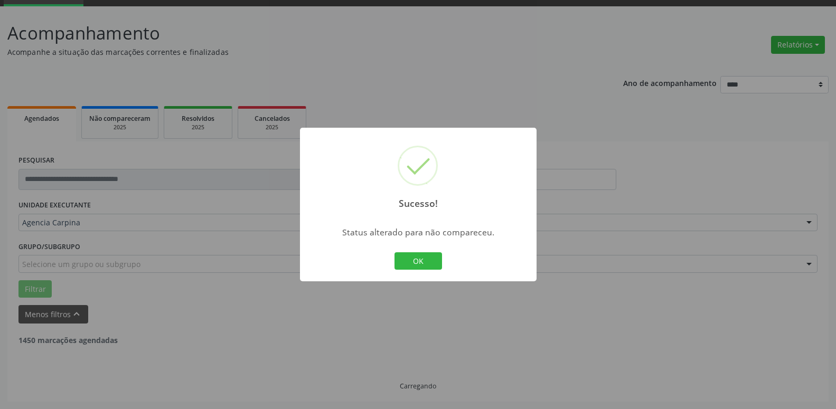
scroll to position [52, 0]
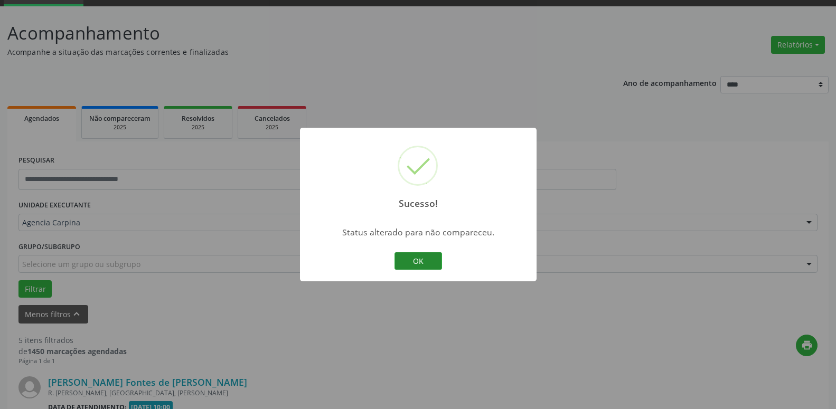
click at [421, 257] on button "OK" at bounding box center [419, 262] width 48 height 18
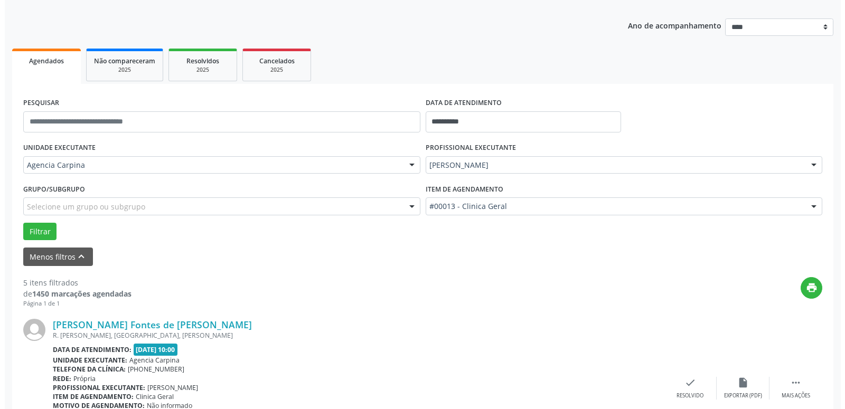
scroll to position [160, 0]
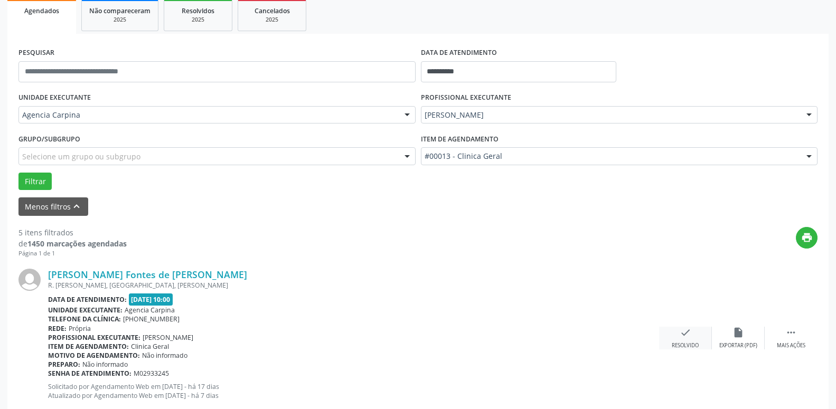
click at [683, 334] on icon "check" at bounding box center [686, 333] width 12 height 12
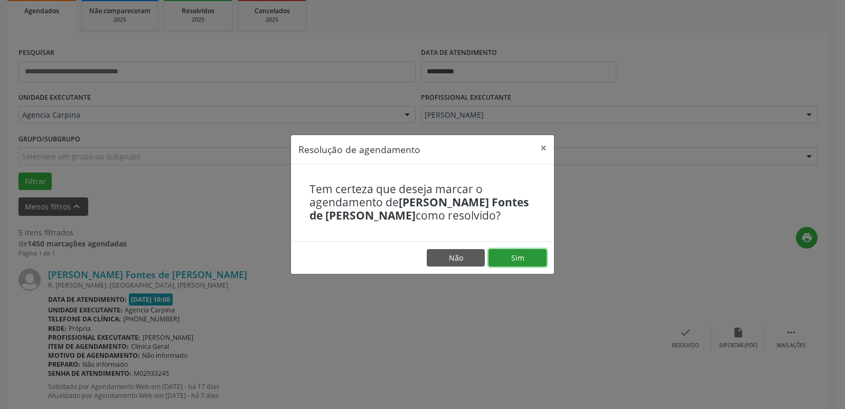
click at [513, 264] on button "Sim" at bounding box center [518, 258] width 58 height 18
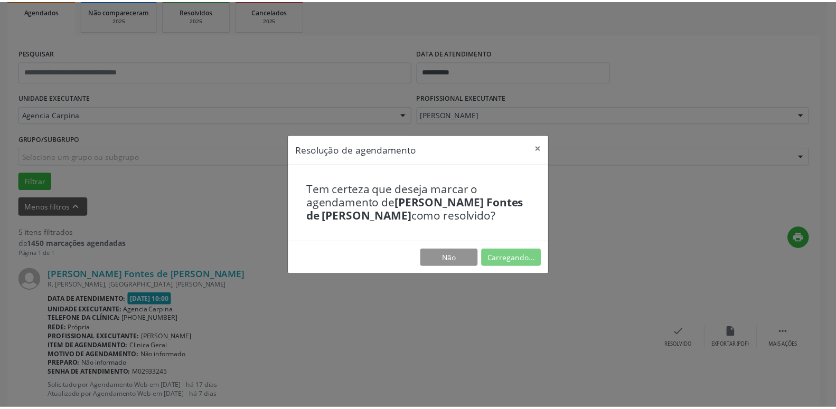
scroll to position [41, 0]
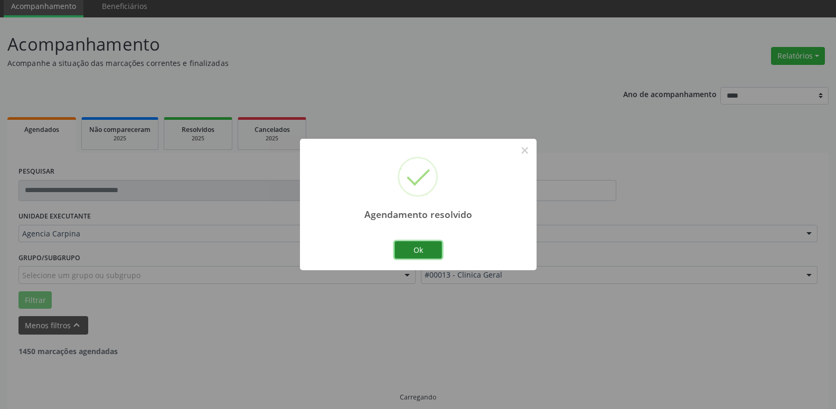
click at [432, 247] on button "Ok" at bounding box center [419, 250] width 48 height 18
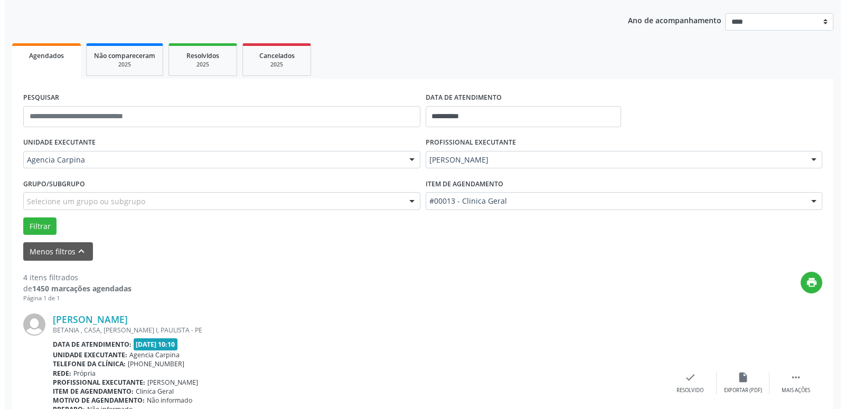
scroll to position [148, 0]
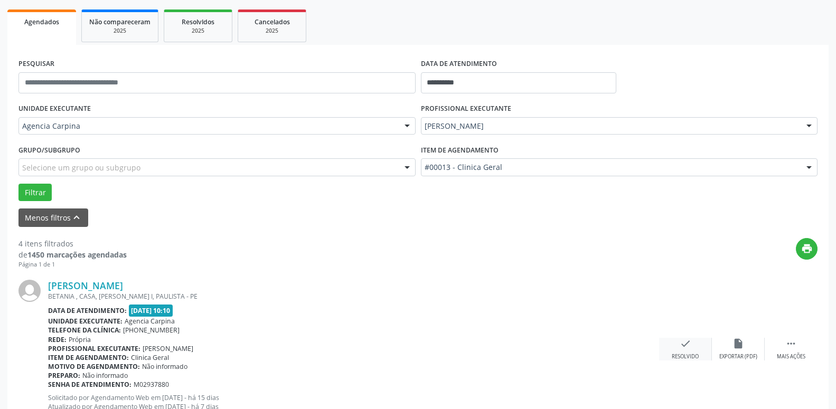
click at [679, 346] on div "check Resolvido" at bounding box center [685, 349] width 53 height 23
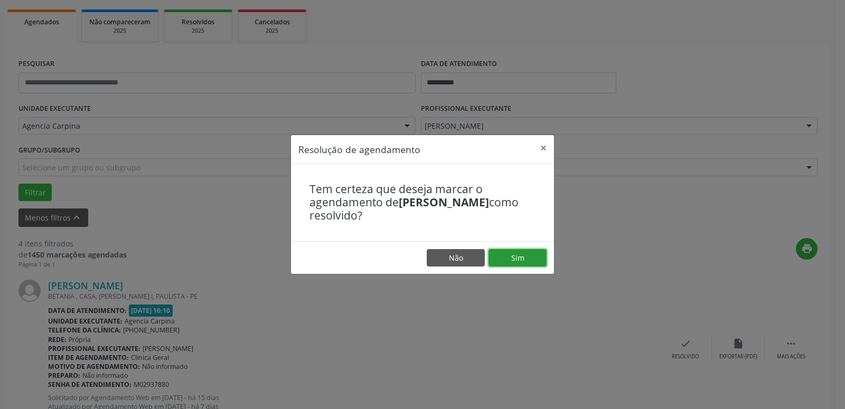
click at [516, 259] on button "Sim" at bounding box center [518, 258] width 58 height 18
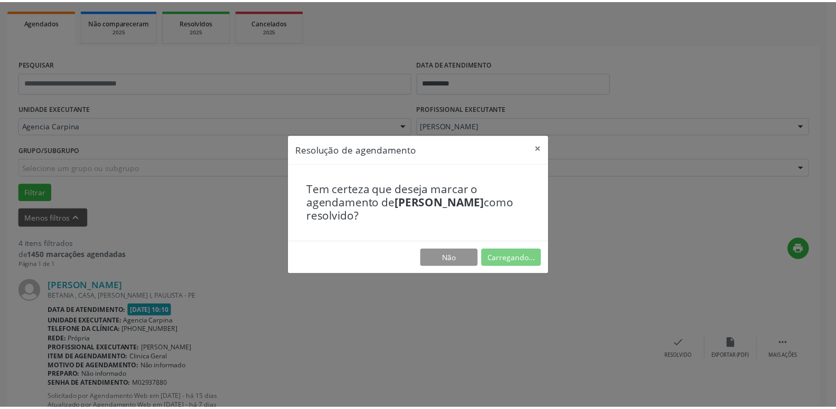
scroll to position [41, 0]
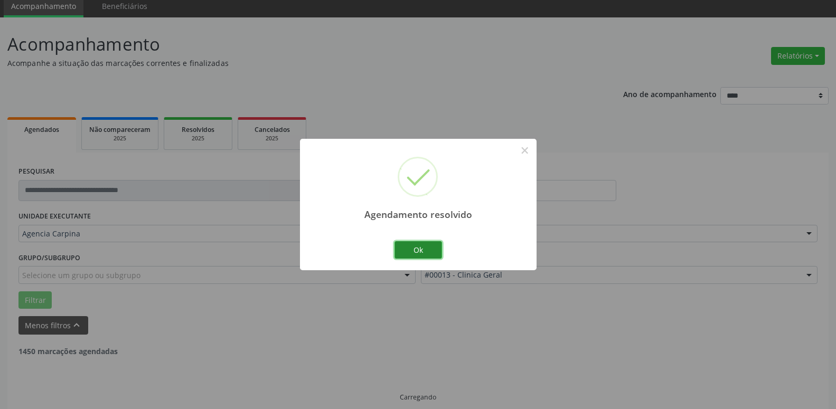
click at [421, 251] on button "Ok" at bounding box center [419, 250] width 48 height 18
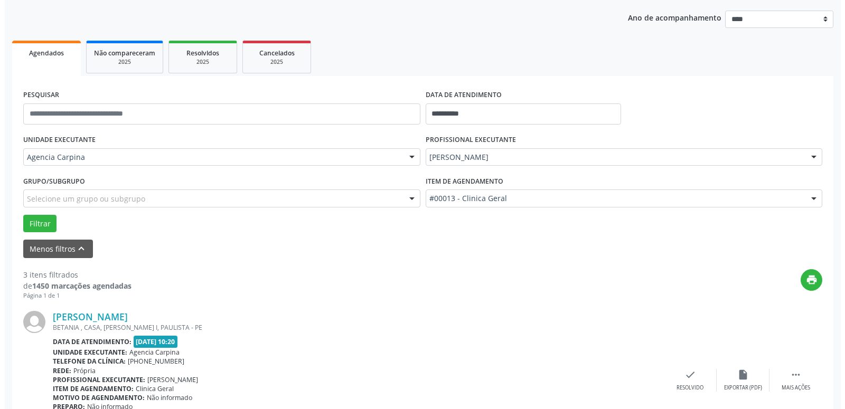
scroll to position [202, 0]
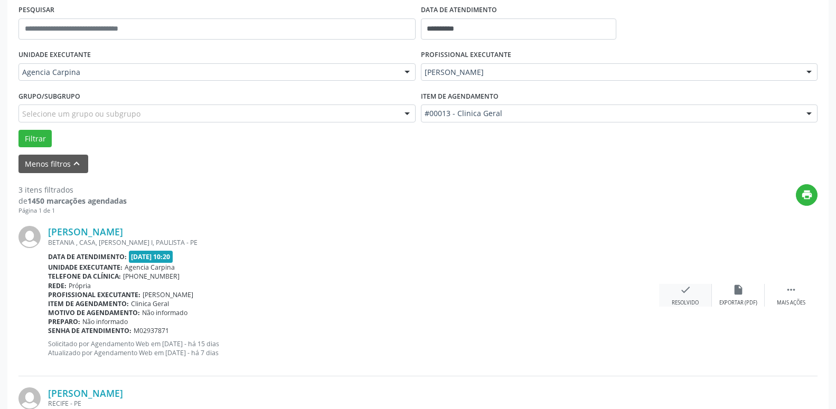
click at [688, 294] on icon "check" at bounding box center [686, 290] width 12 height 12
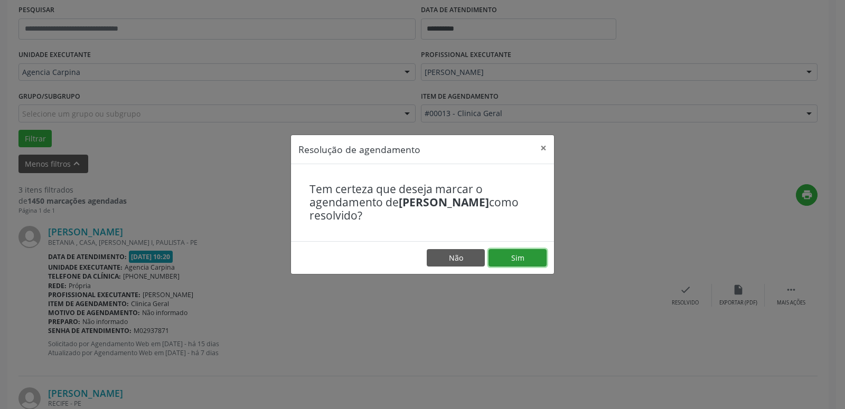
click at [538, 258] on button "Sim" at bounding box center [518, 258] width 58 height 18
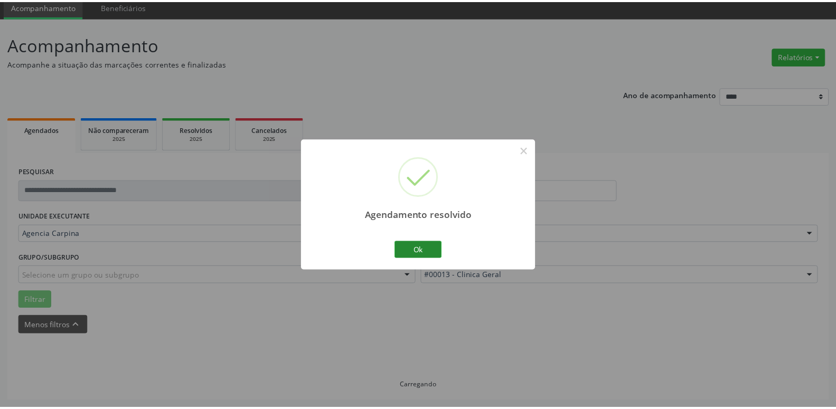
scroll to position [41, 0]
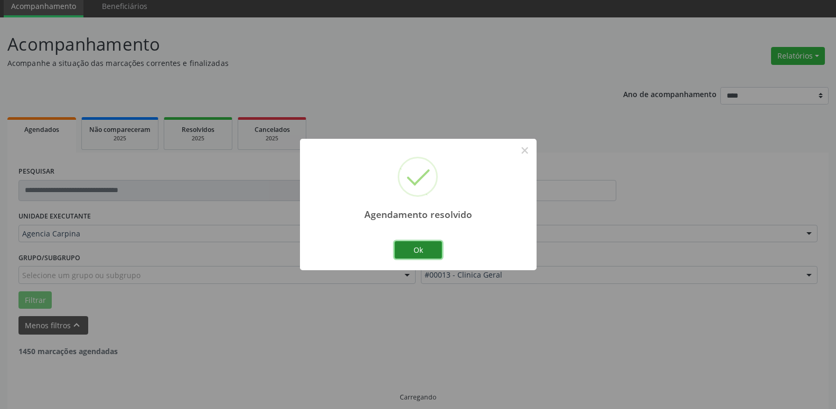
click at [428, 249] on button "Ok" at bounding box center [419, 250] width 48 height 18
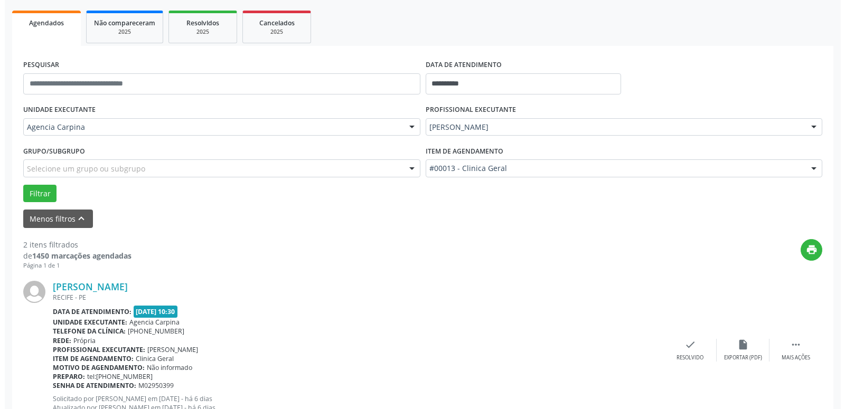
scroll to position [148, 0]
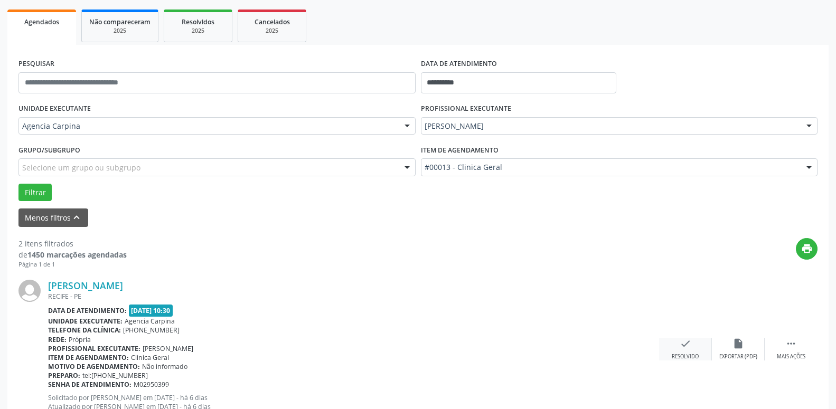
click at [682, 344] on icon "check" at bounding box center [686, 344] width 12 height 12
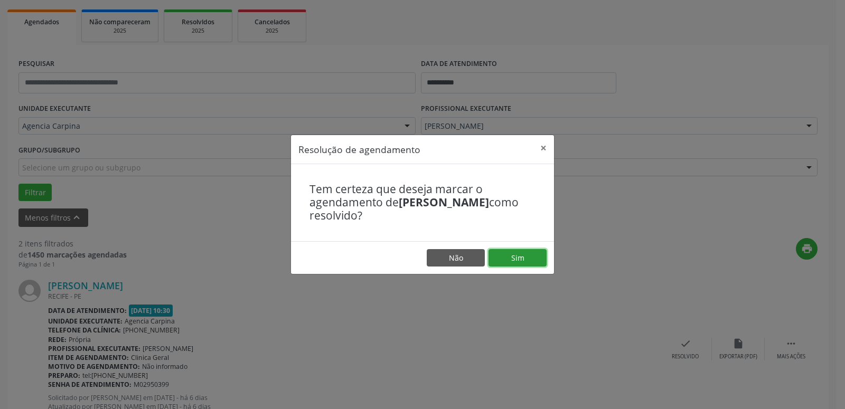
click at [534, 257] on button "Sim" at bounding box center [518, 258] width 58 height 18
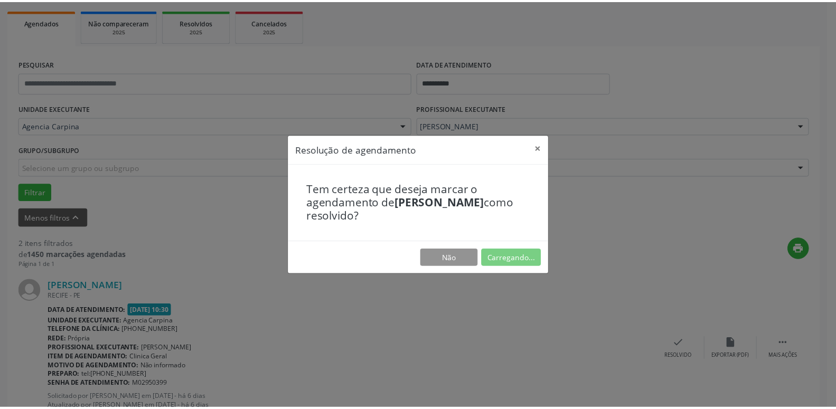
scroll to position [41, 0]
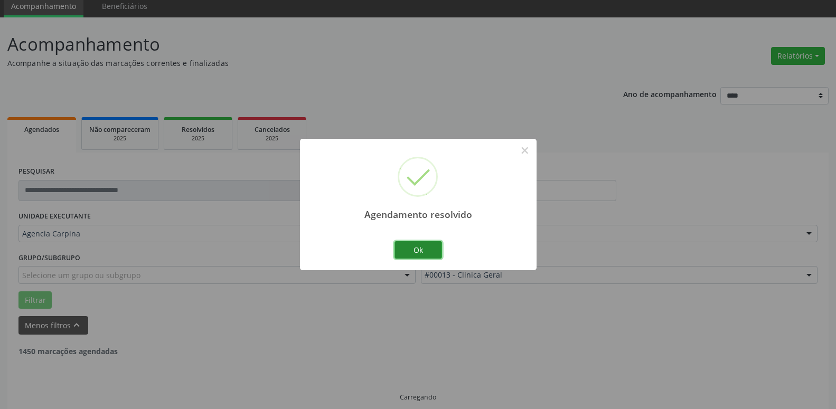
click at [424, 249] on button "Ok" at bounding box center [419, 250] width 48 height 18
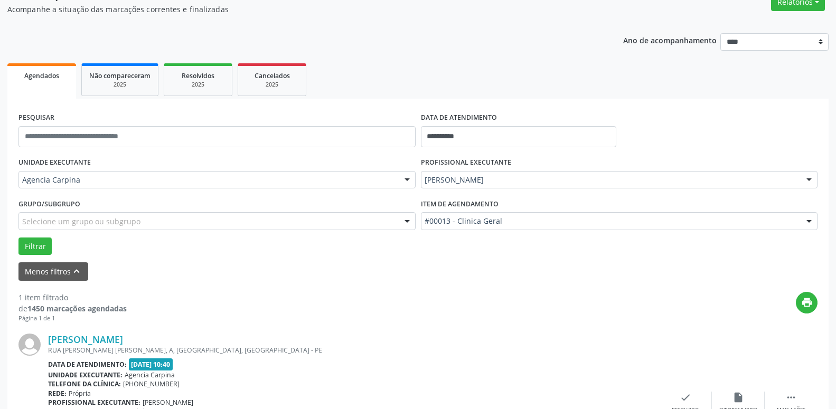
scroll to position [188, 0]
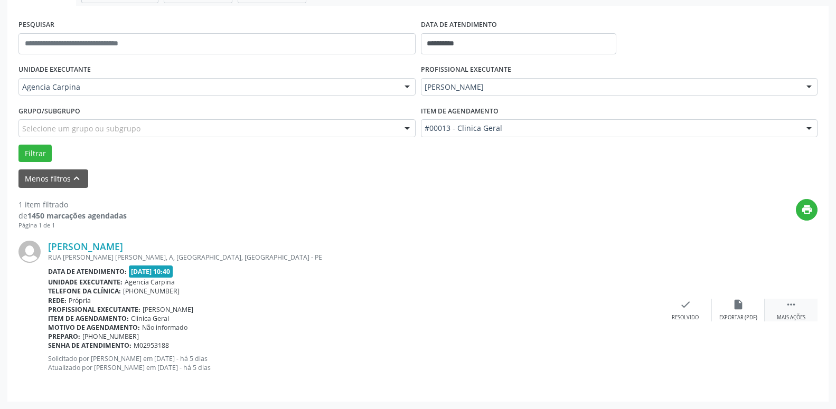
click at [796, 310] on icon "" at bounding box center [792, 305] width 12 height 12
click at [734, 308] on icon "alarm_off" at bounding box center [739, 305] width 12 height 12
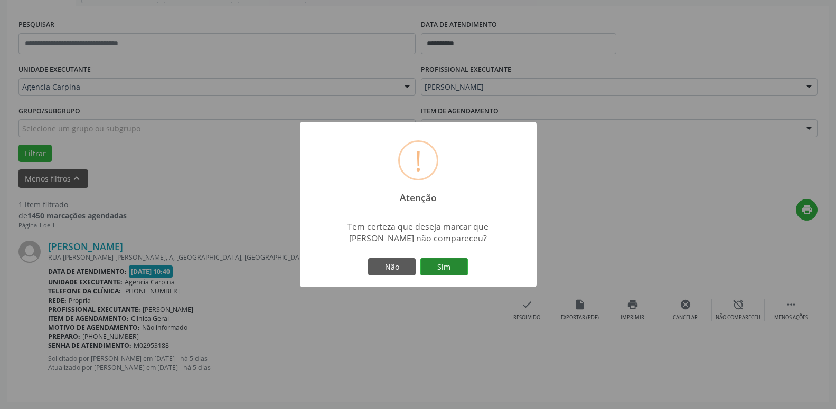
click at [437, 268] on button "Sim" at bounding box center [445, 267] width 48 height 18
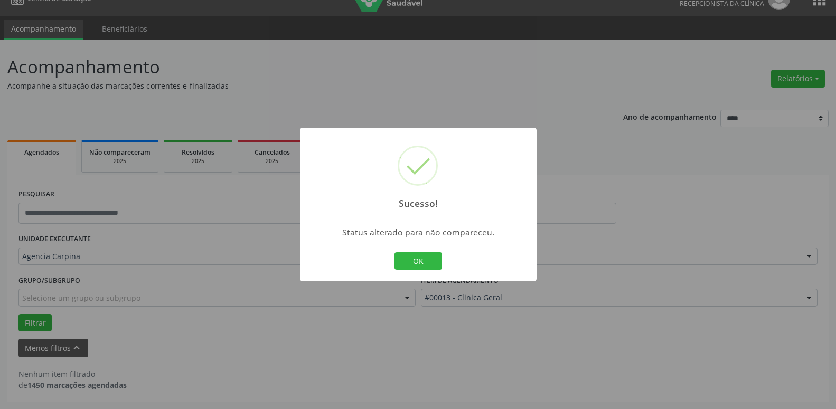
scroll to position [18, 0]
click at [431, 262] on button "OK" at bounding box center [419, 262] width 48 height 18
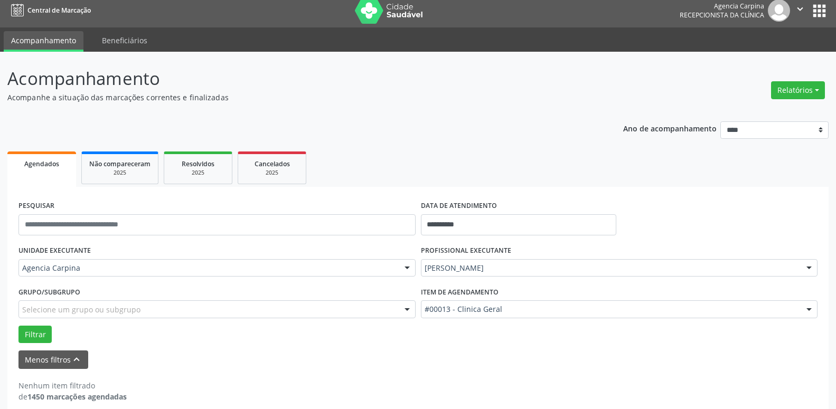
scroll to position [0, 0]
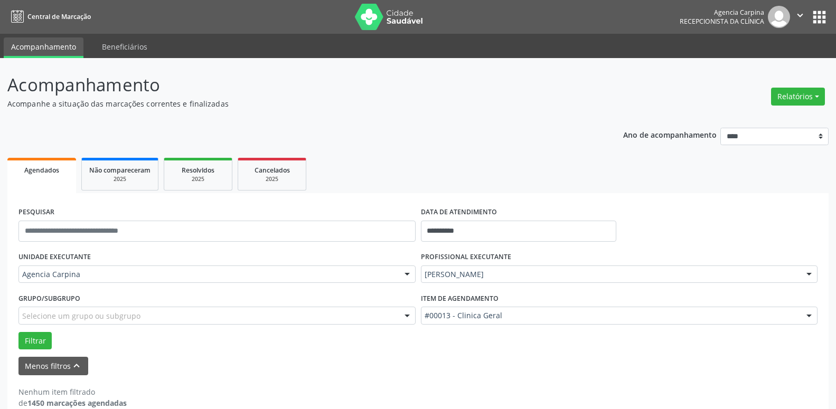
click at [799, 13] on icon "" at bounding box center [801, 16] width 12 height 12
click at [754, 67] on link "Sair" at bounding box center [773, 64] width 73 height 15
